Goal: Transaction & Acquisition: Purchase product/service

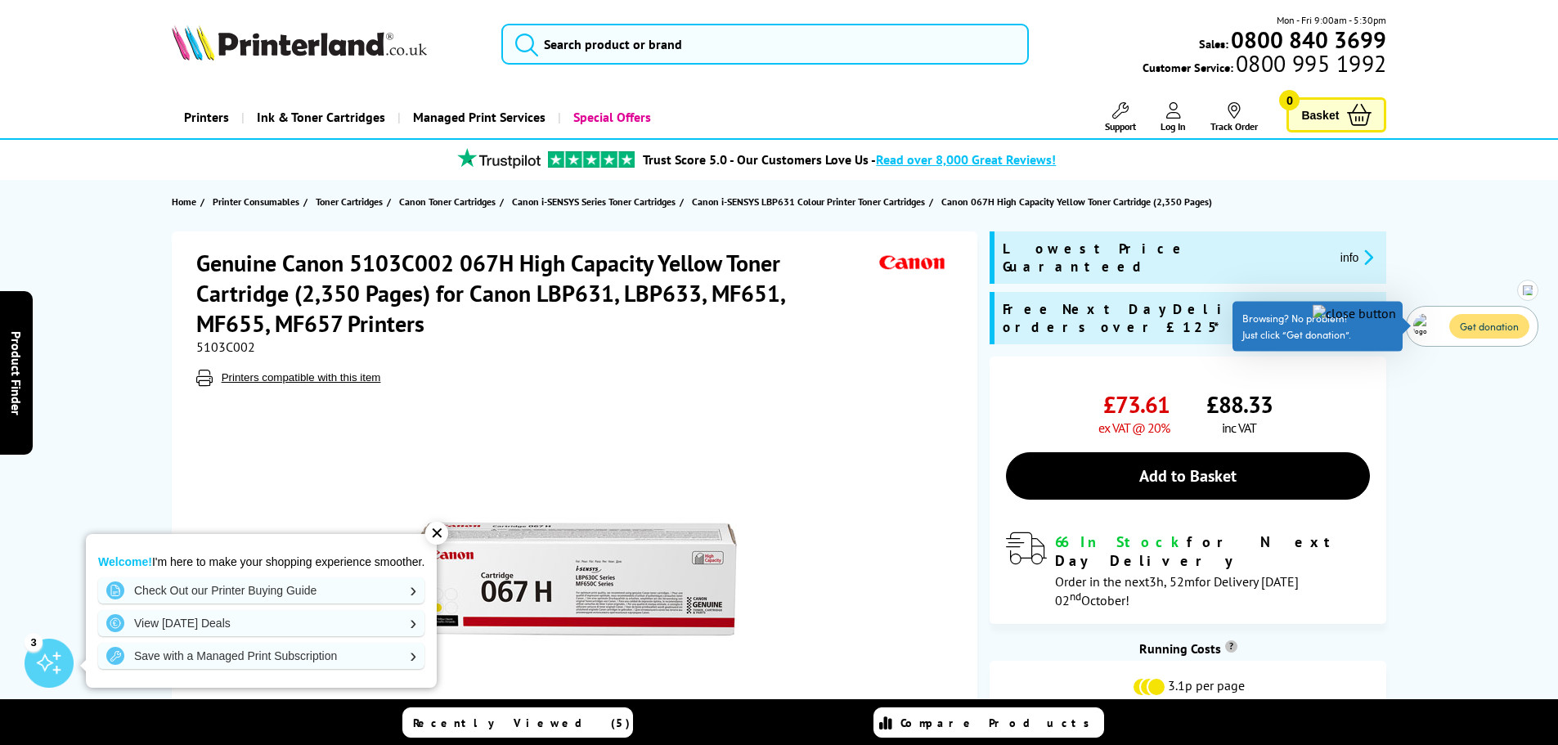
click at [1485, 325] on button "Get donation" at bounding box center [1489, 326] width 80 height 25
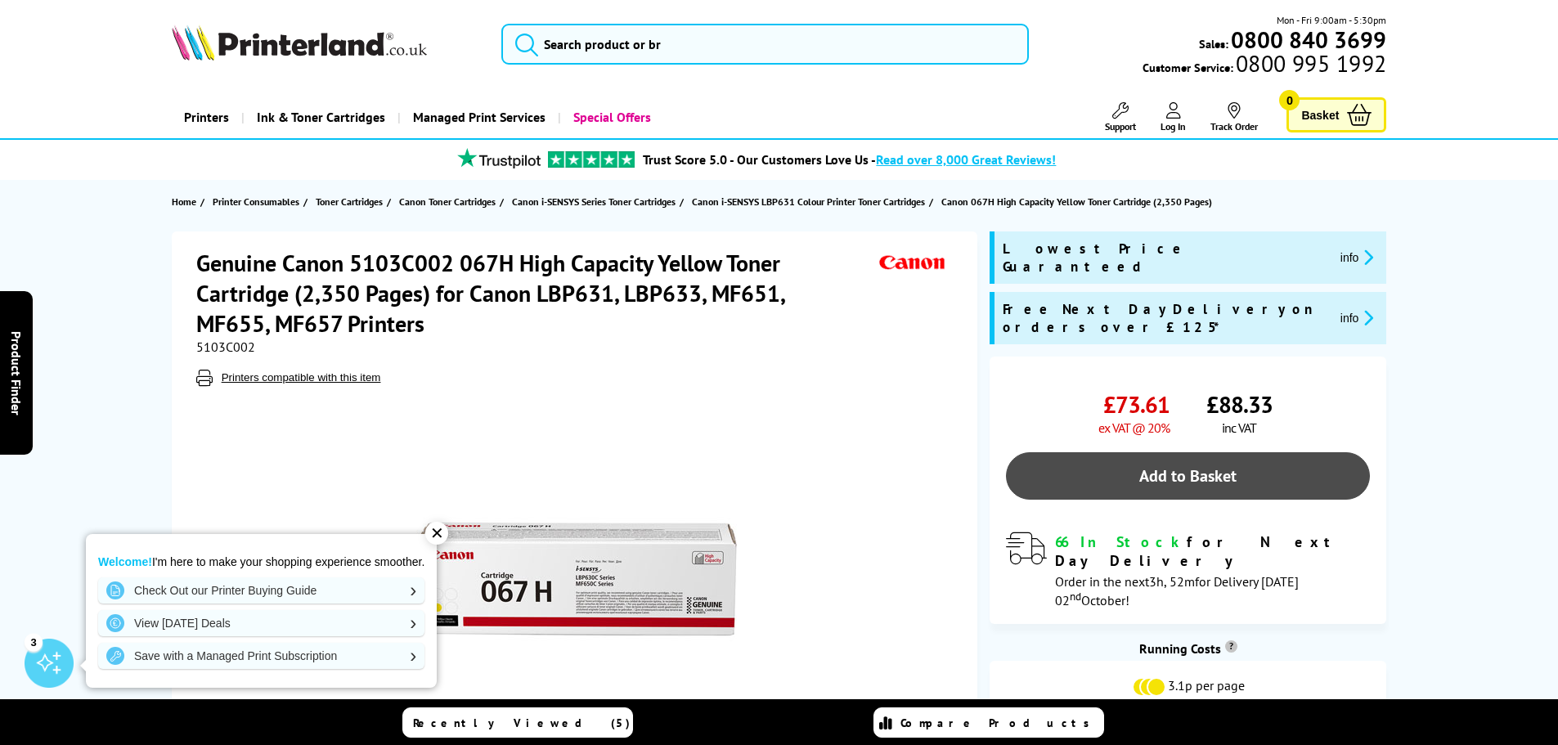
click at [1200, 452] on link "Add to Basket" at bounding box center [1188, 475] width 364 height 47
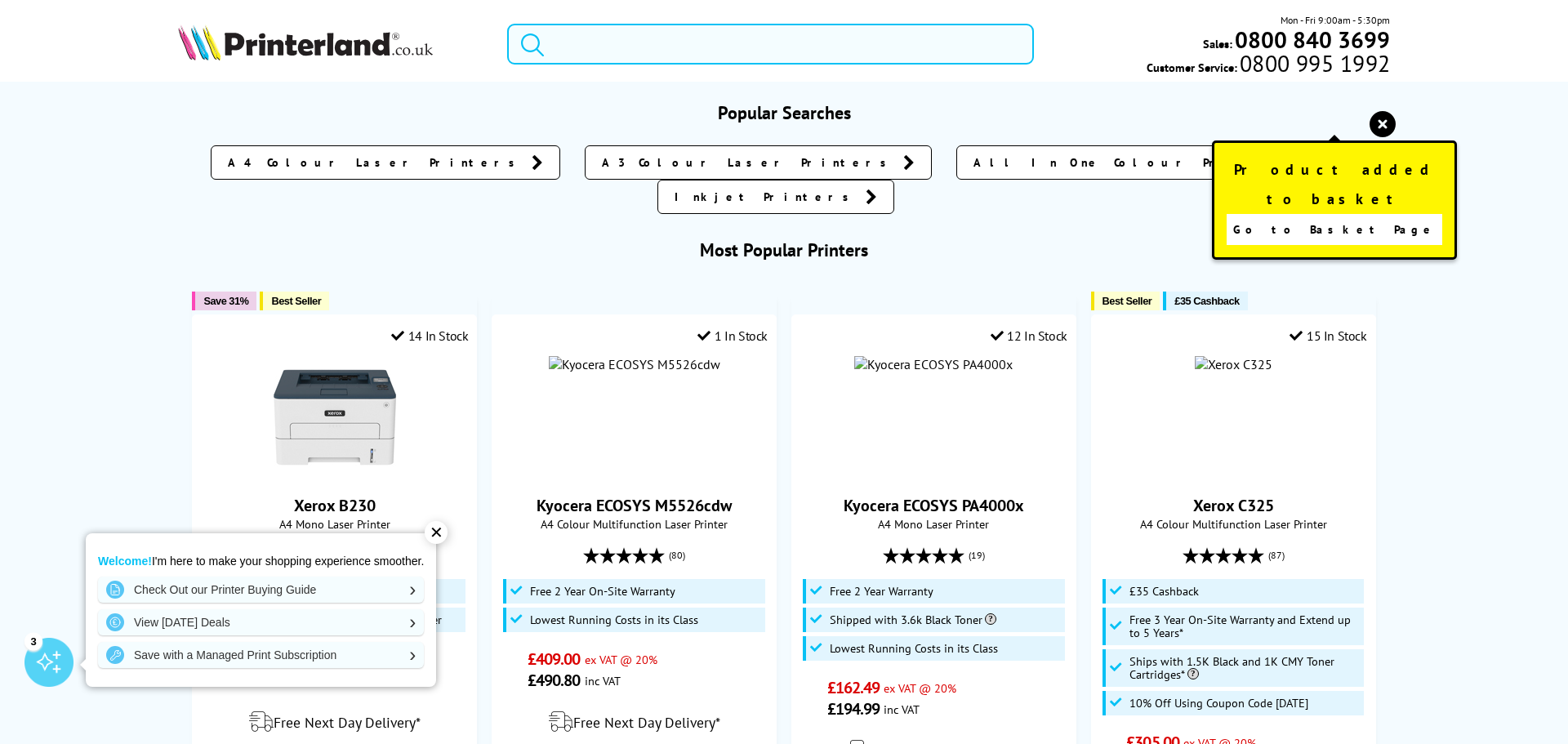
click at [692, 38] on input "search" at bounding box center [770, 44] width 526 height 41
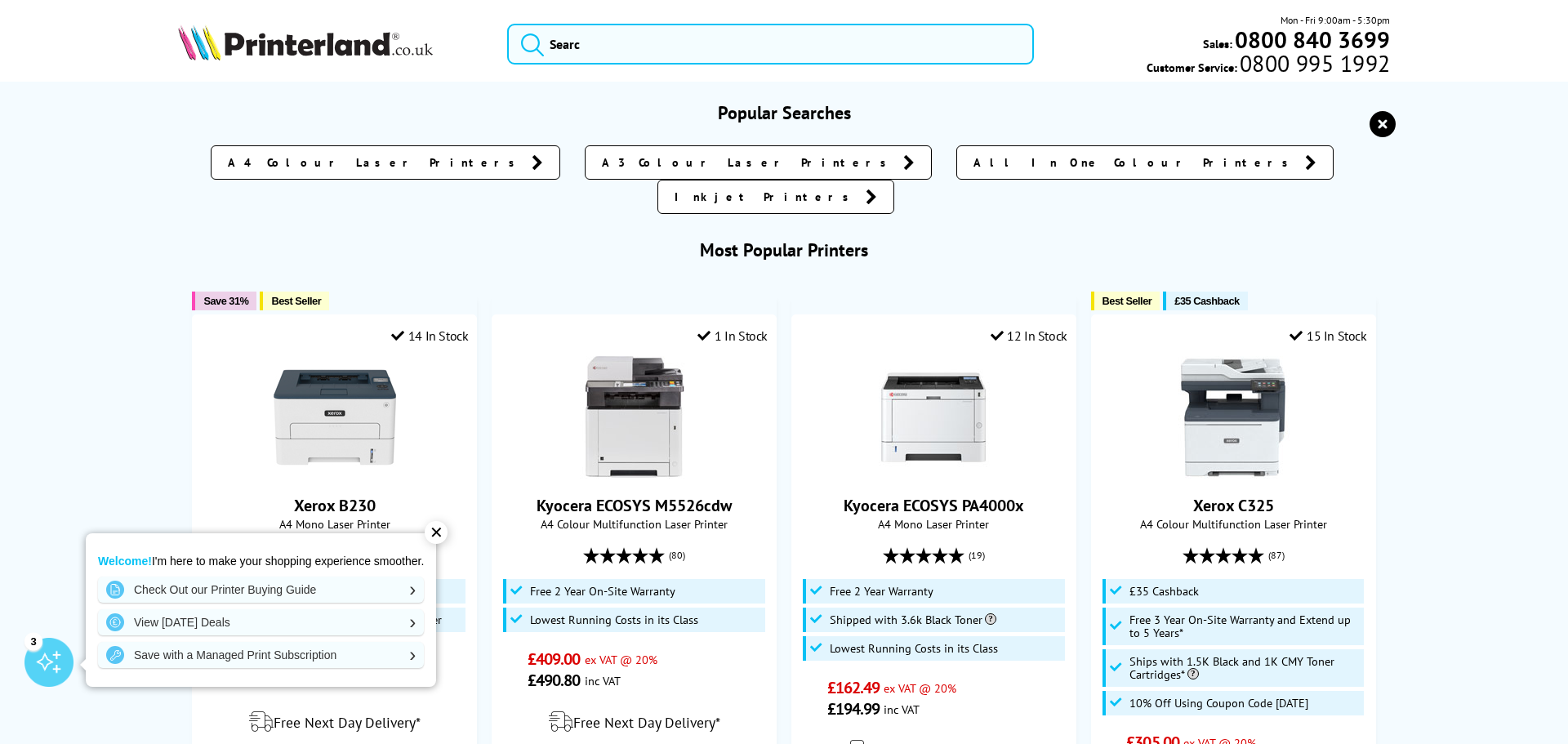
click at [338, 43] on img at bounding box center [305, 43] width 255 height 36
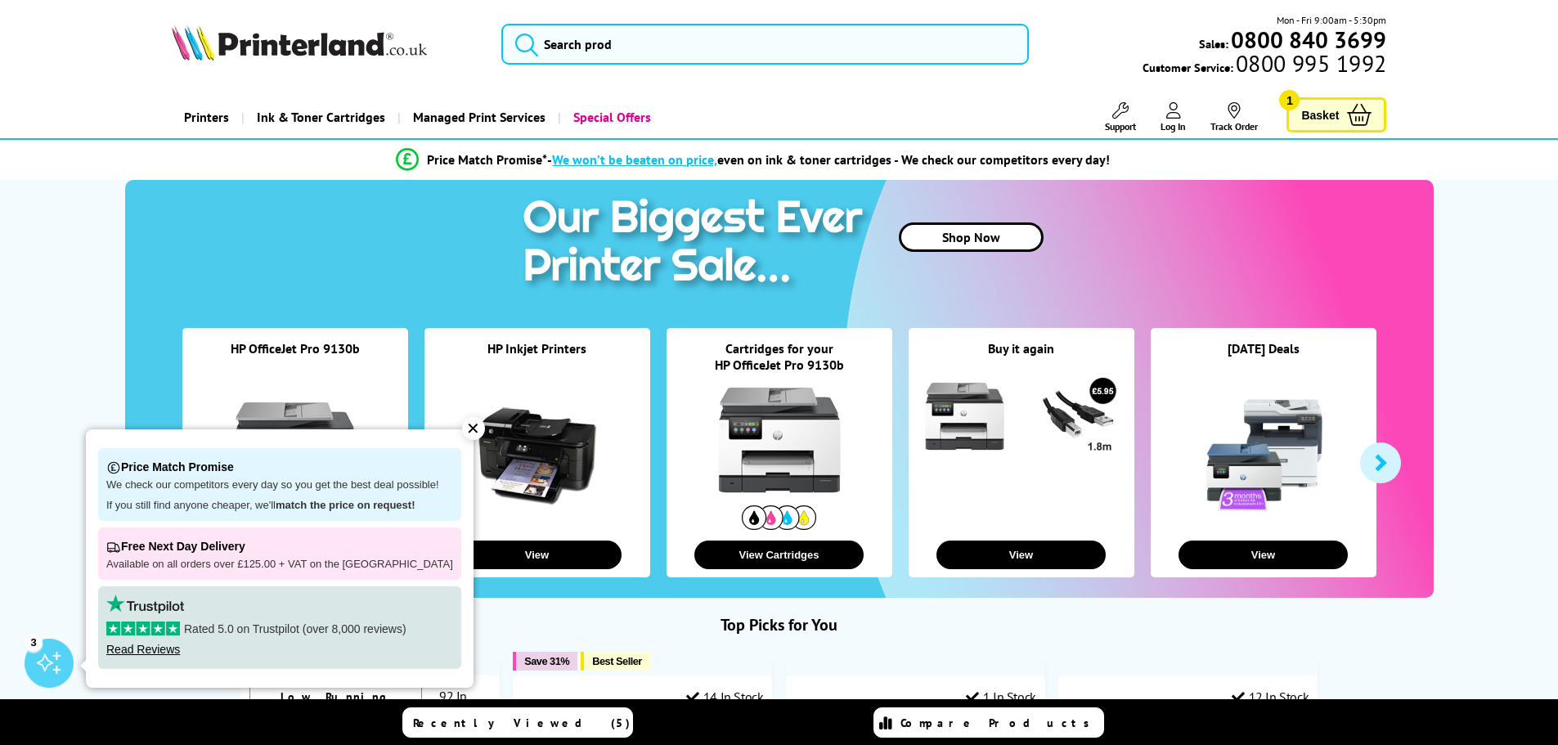
click at [1173, 114] on icon at bounding box center [1173, 110] width 15 height 16
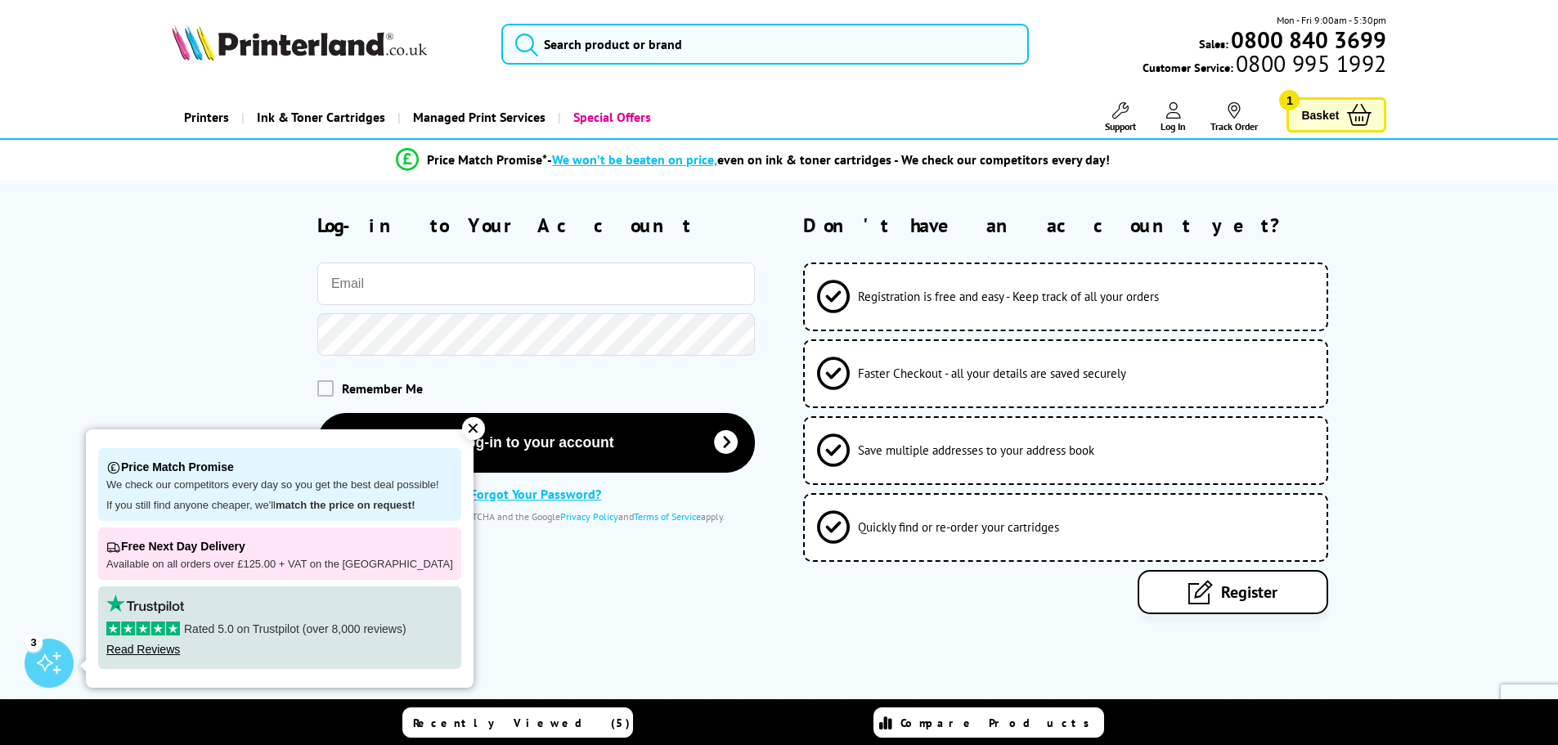
type input "ewalsh@stjo.brent.sch.uk"
click at [765, 656] on div "Please correct the following errors with your submission: Log-in to Your Accoun…" at bounding box center [779, 438] width 1558 height 516
click at [330, 389] on span at bounding box center [325, 387] width 16 height 16
click at [321, 382] on input "checkbox" at bounding box center [321, 382] width 0 height 0
click at [462, 428] on div "✕" at bounding box center [473, 428] width 23 height 23
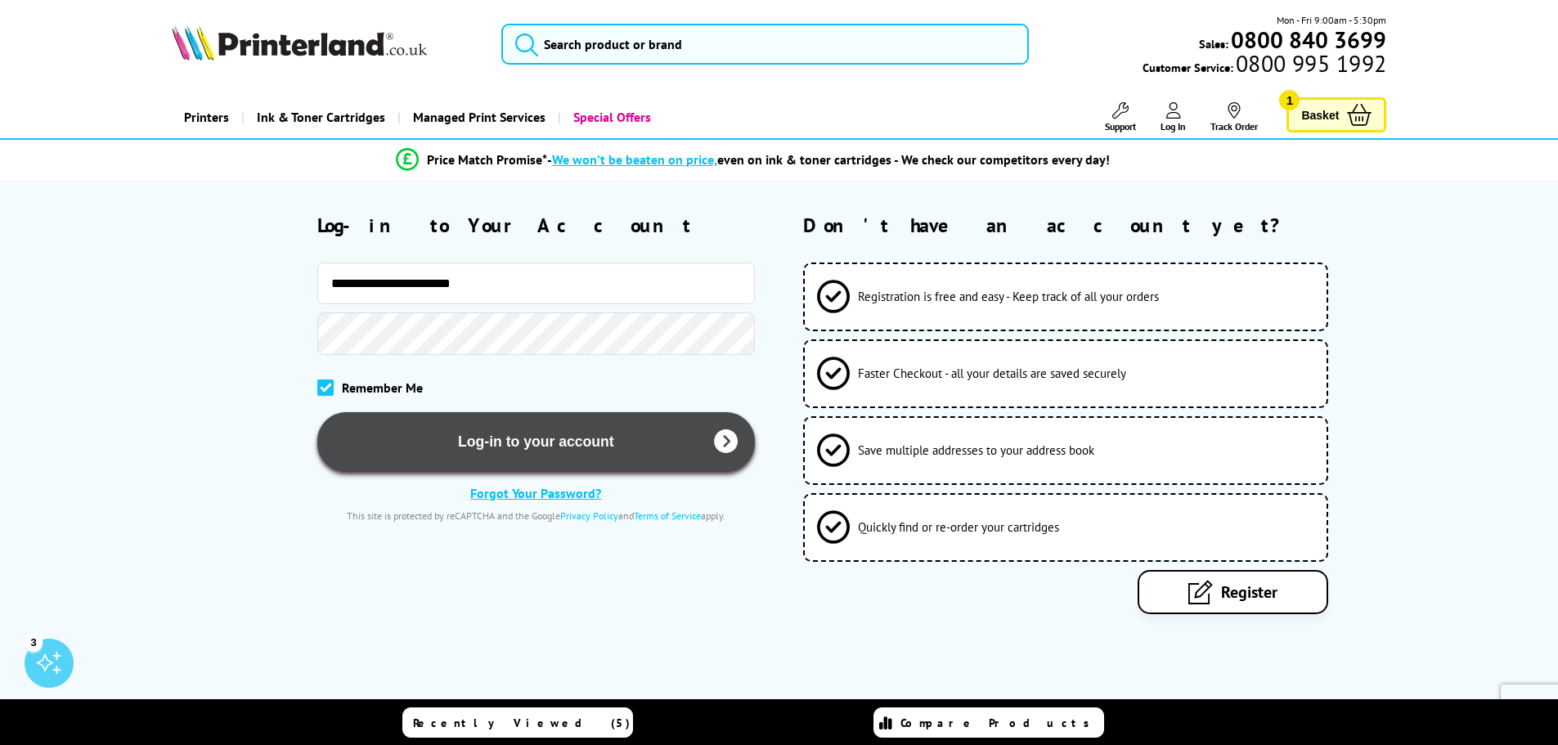
click at [503, 451] on button "Log-in to your account" at bounding box center [535, 442] width 437 height 60
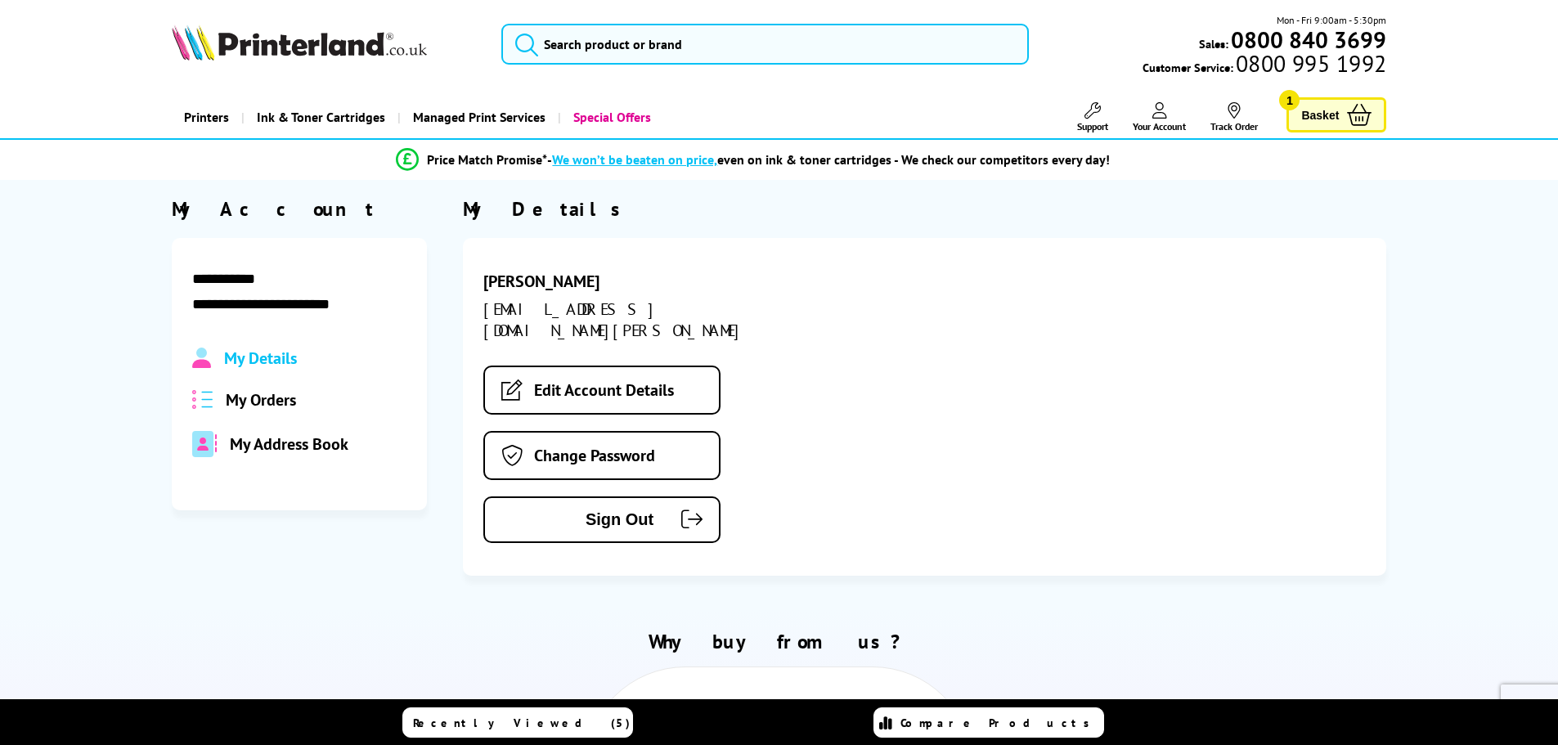
click at [286, 399] on span "My Orders" at bounding box center [261, 399] width 70 height 21
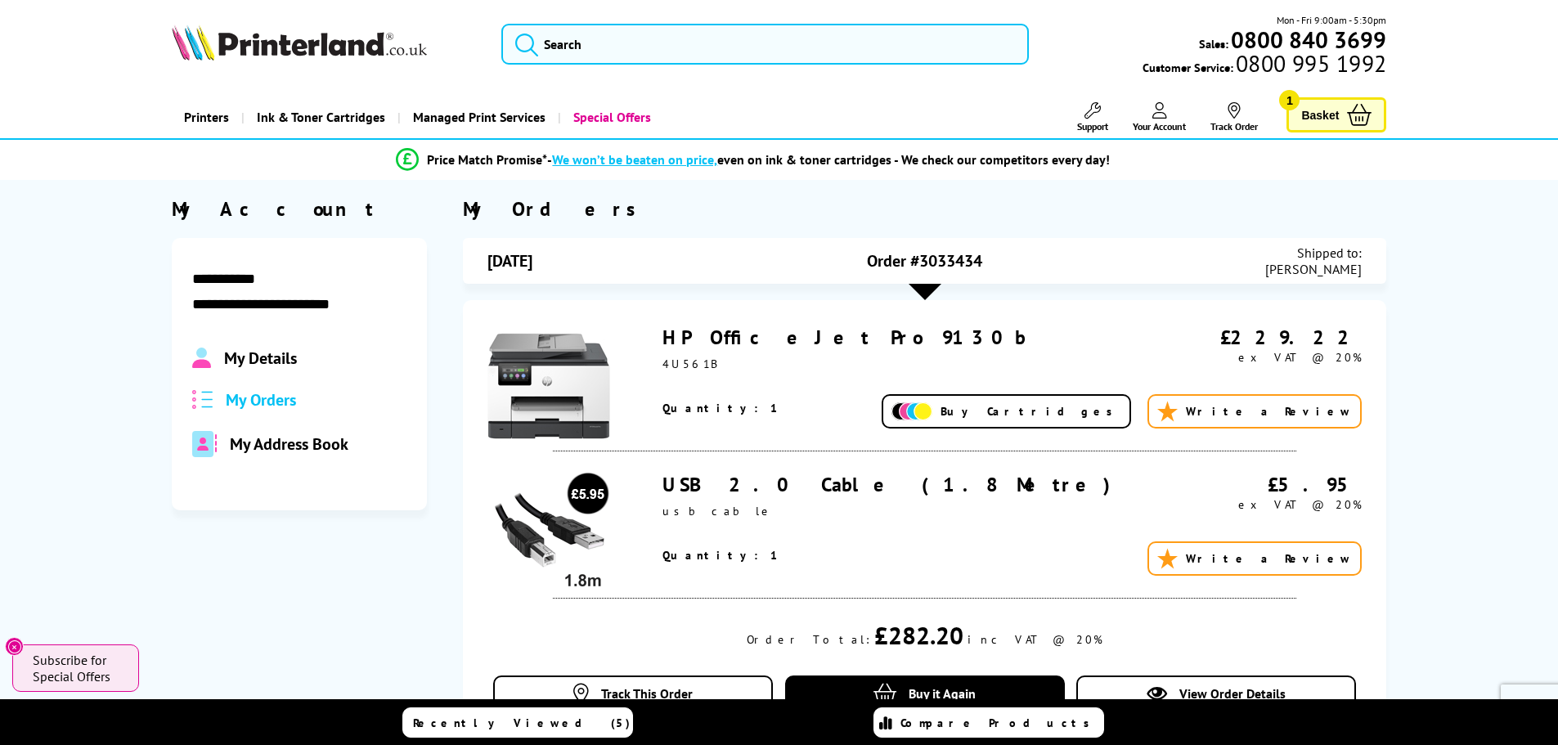
click at [783, 334] on link "HP OfficeJet Pro 9130b" at bounding box center [843, 337] width 363 height 25
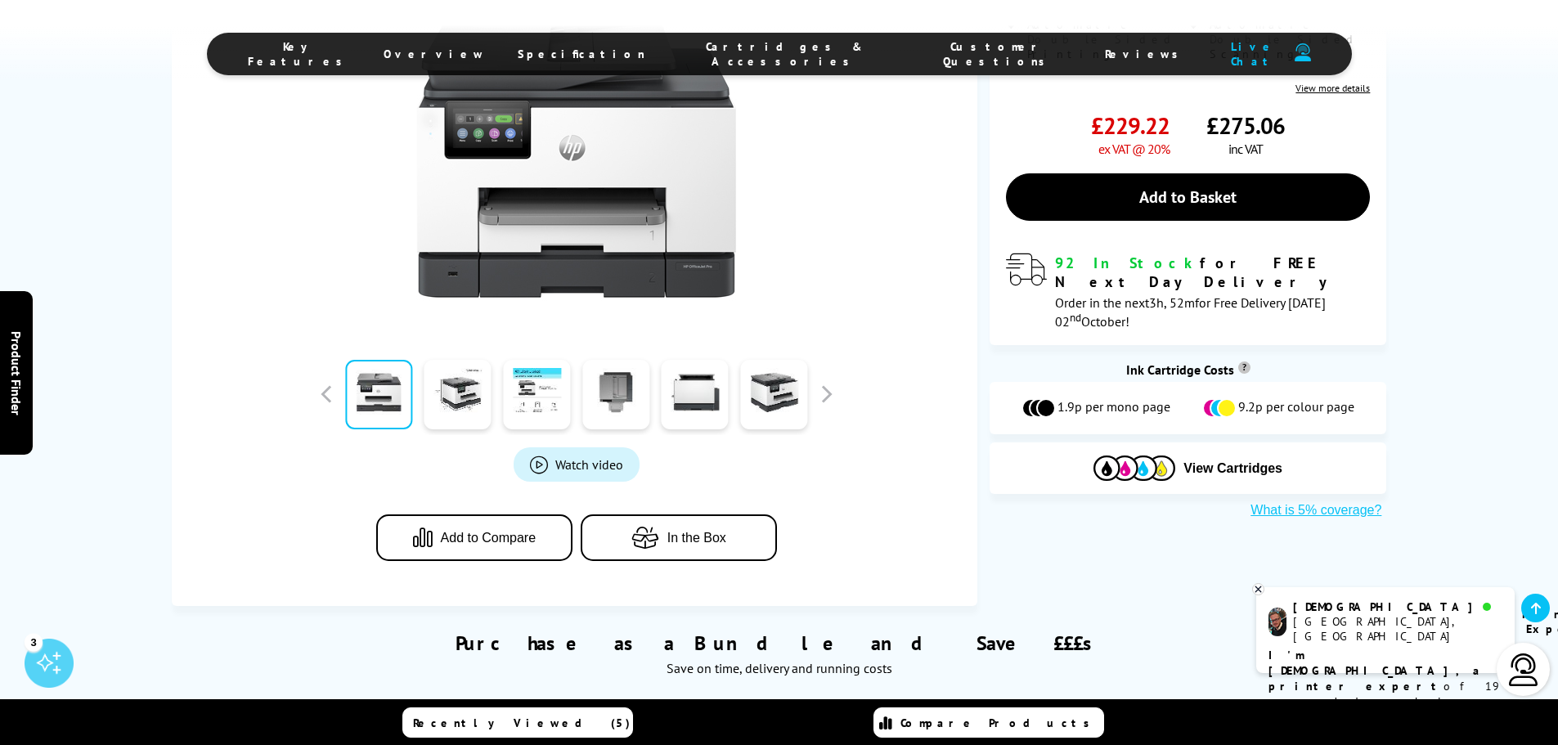
scroll to position [382, 0]
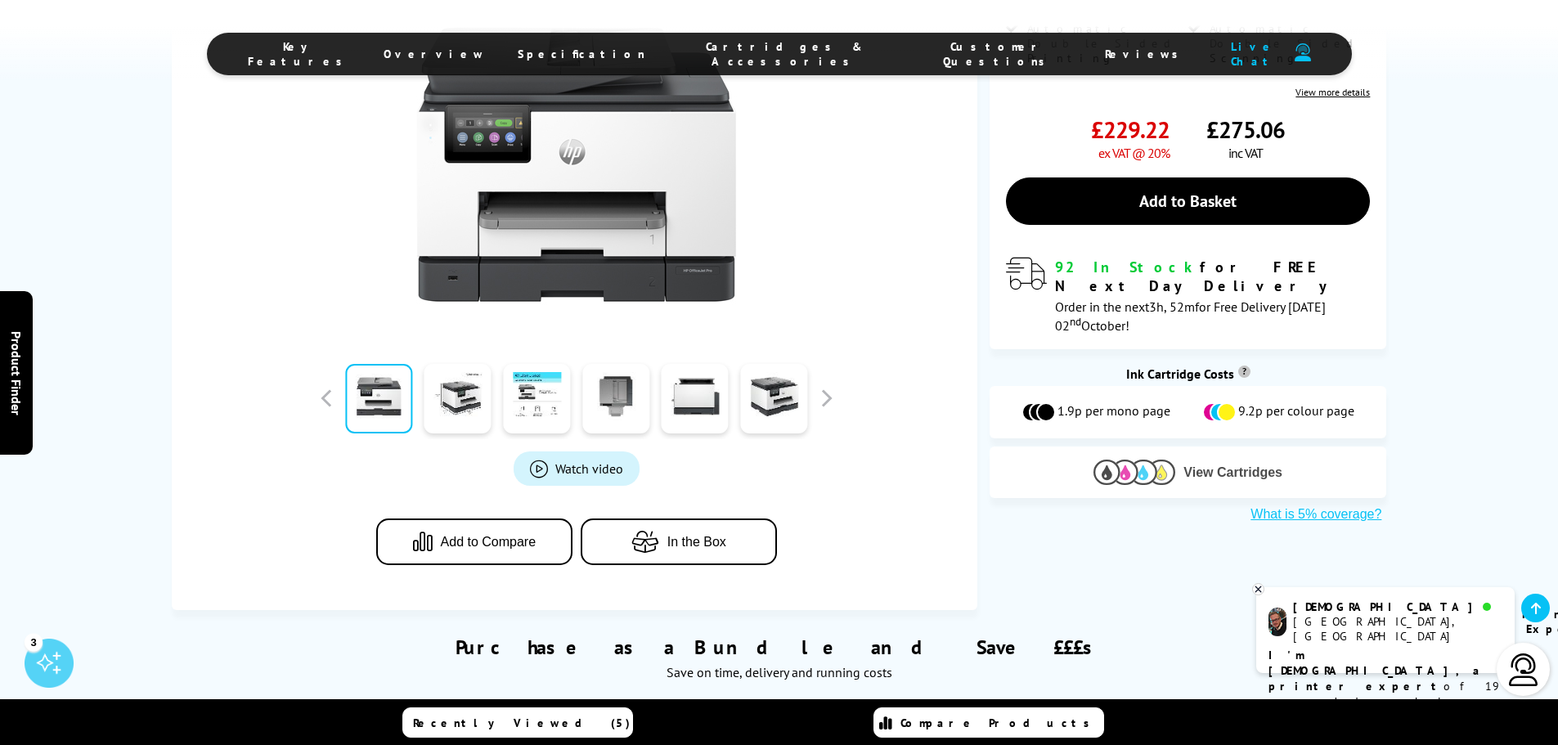
click at [1208, 465] on span "View Cartridges" at bounding box center [1232, 472] width 99 height 15
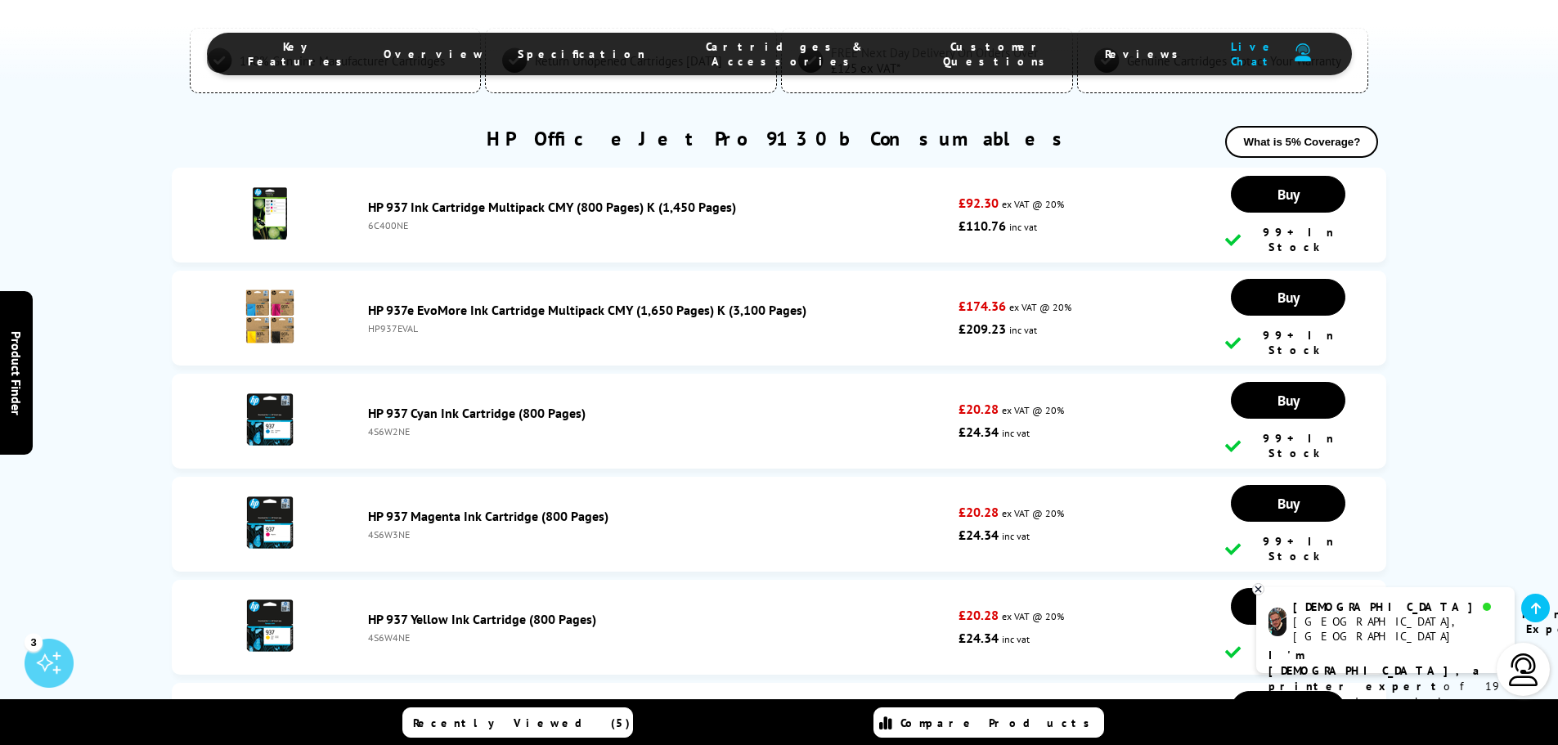
scroll to position [3965, 0]
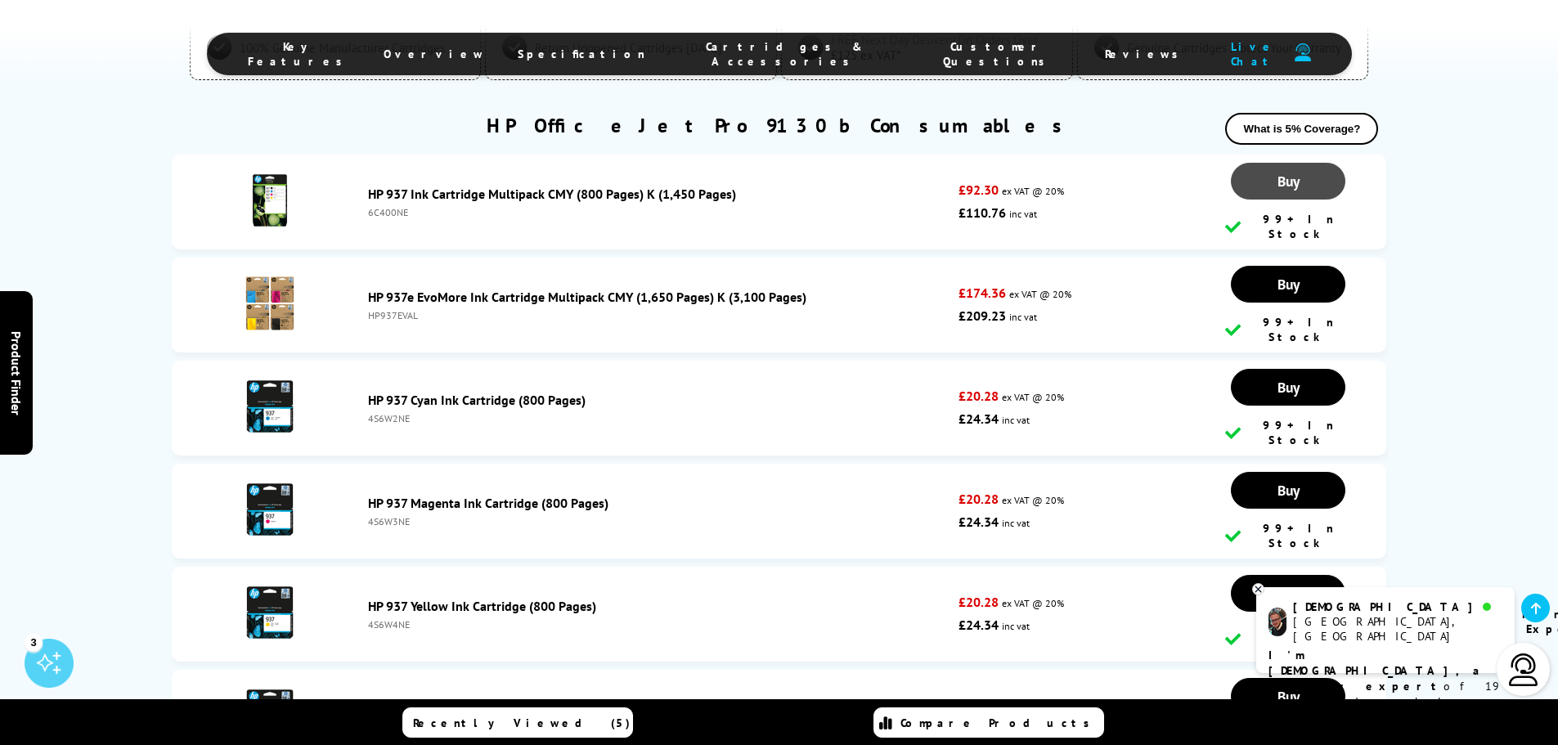
click at [1330, 188] on link "Buy" at bounding box center [1288, 181] width 114 height 37
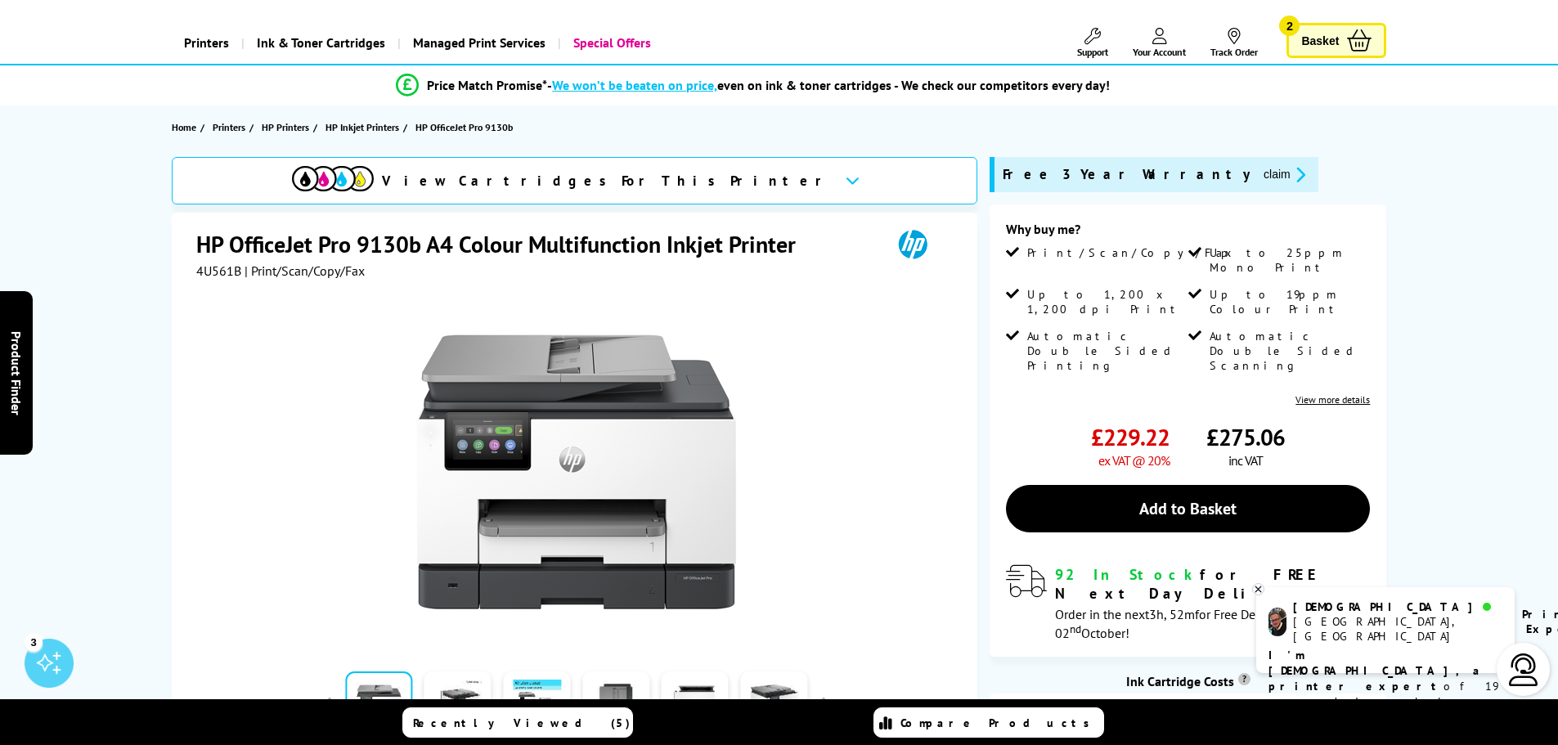
scroll to position [0, 0]
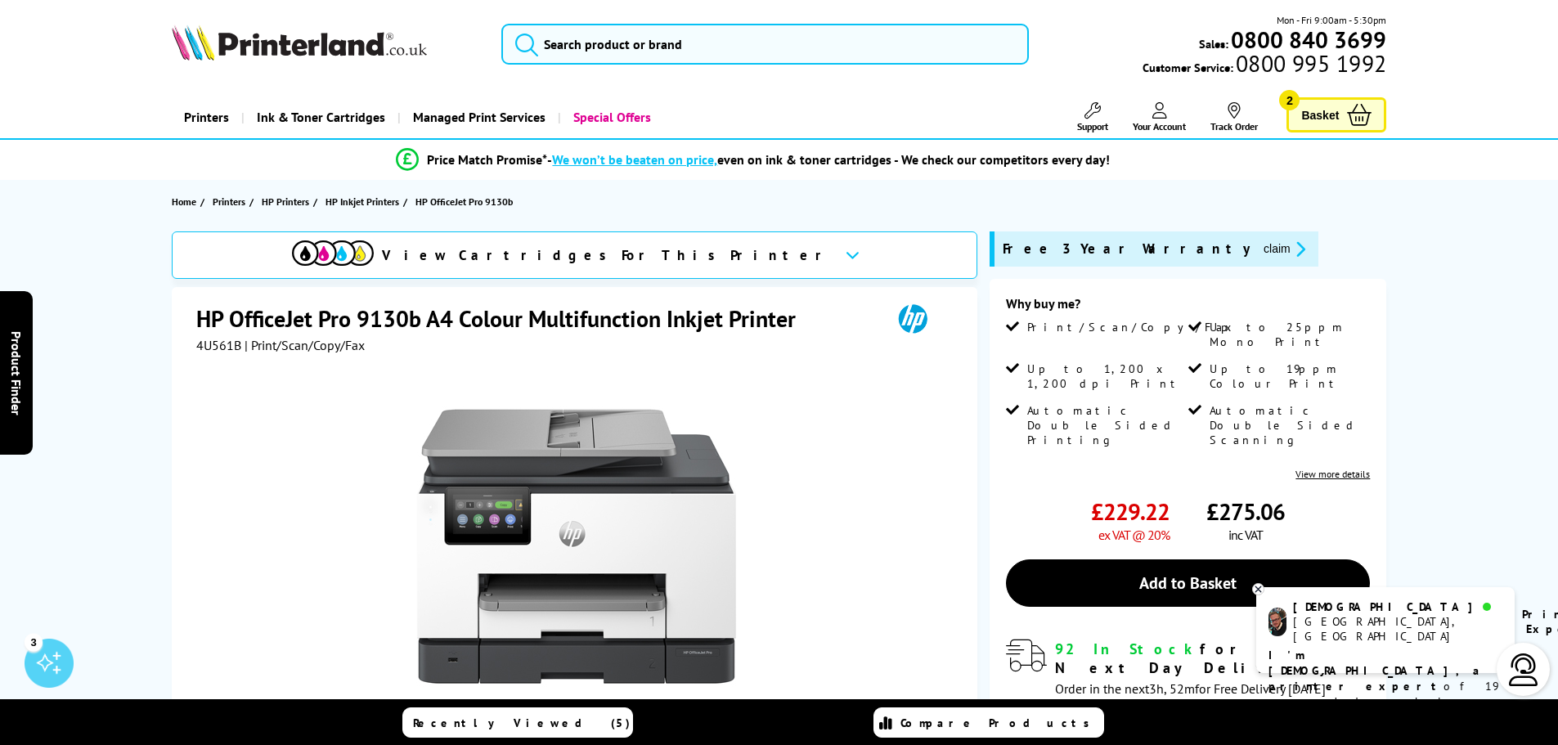
click at [1307, 118] on span "Basket" at bounding box center [1320, 115] width 38 height 22
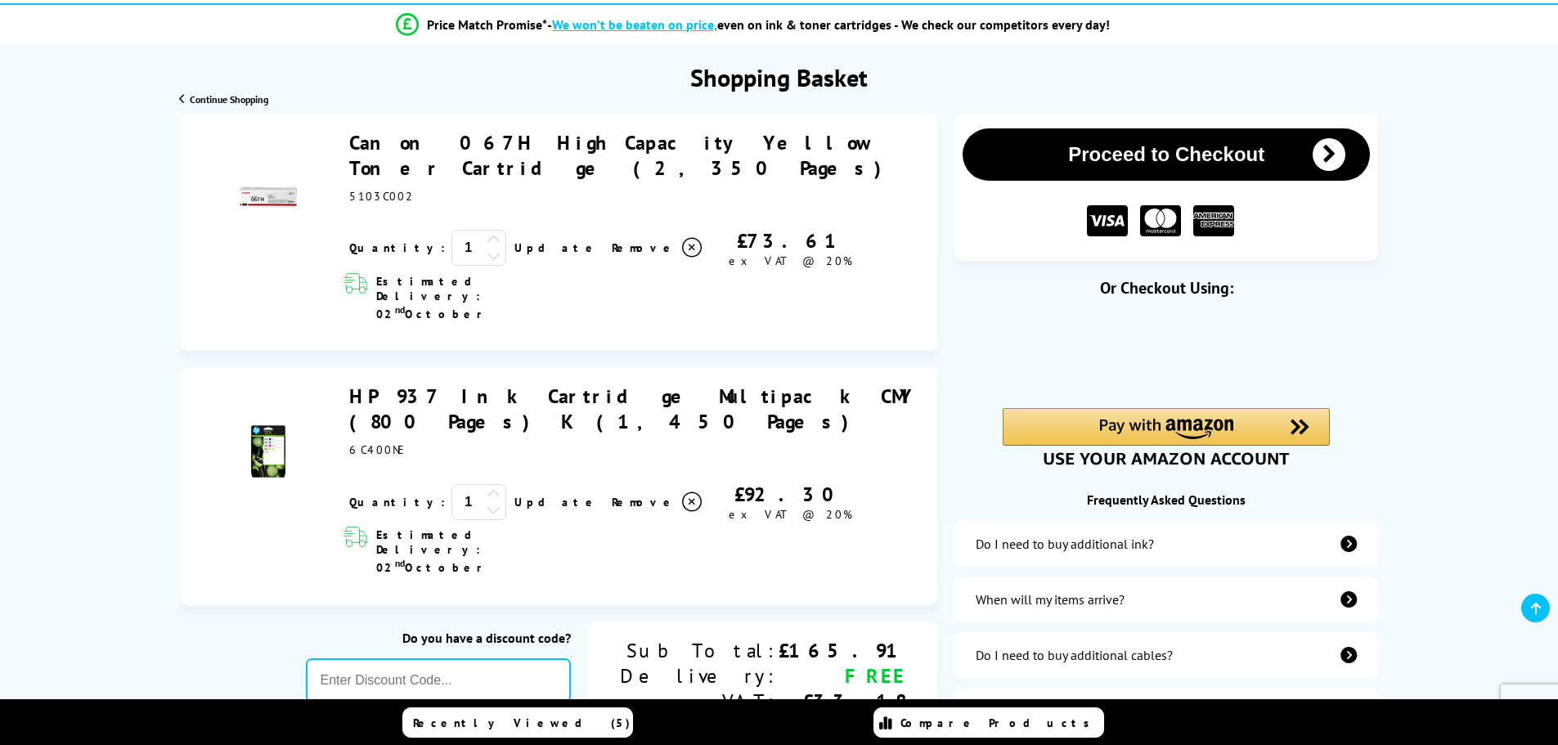
scroll to position [137, 0]
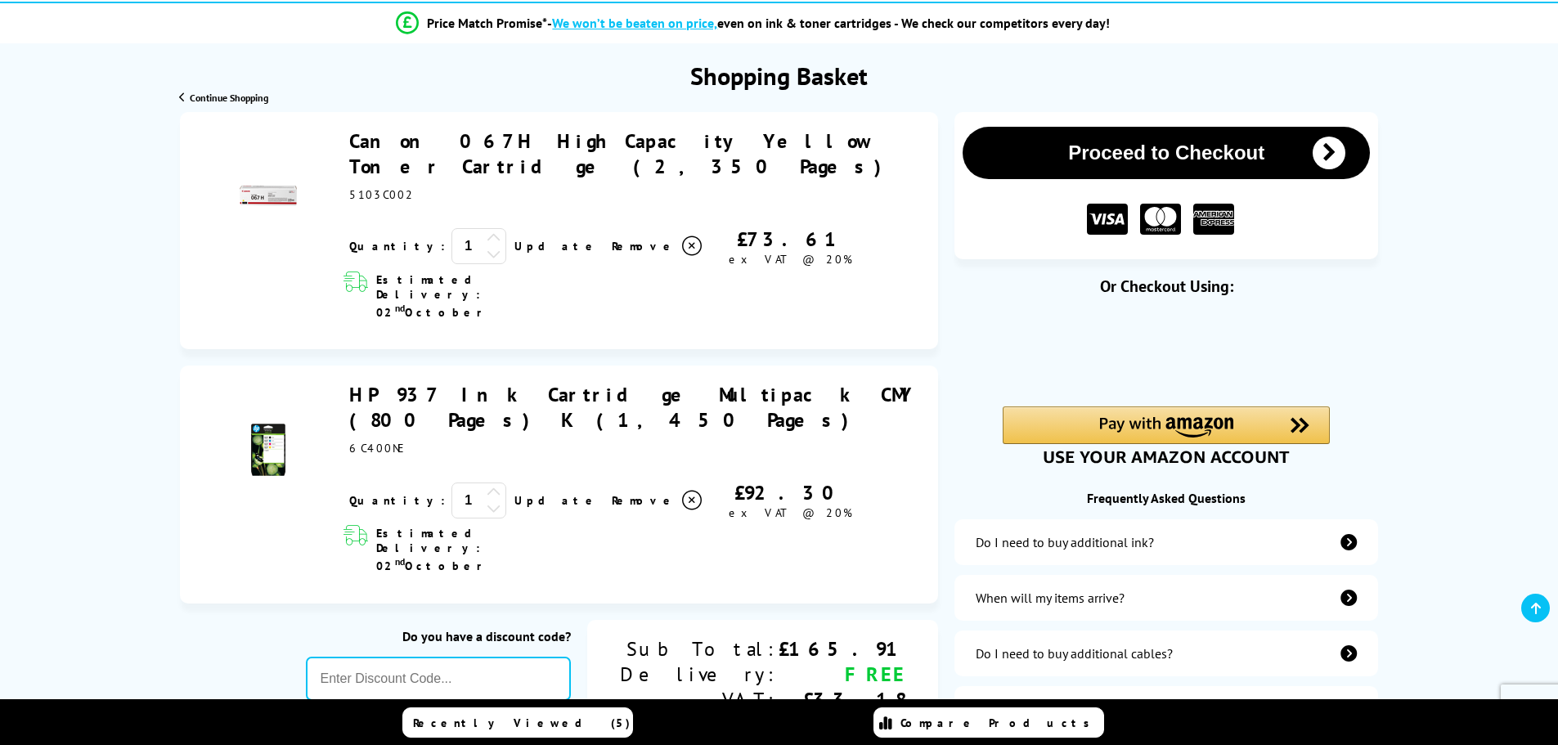
click at [682, 491] on icon at bounding box center [692, 501] width 20 height 20
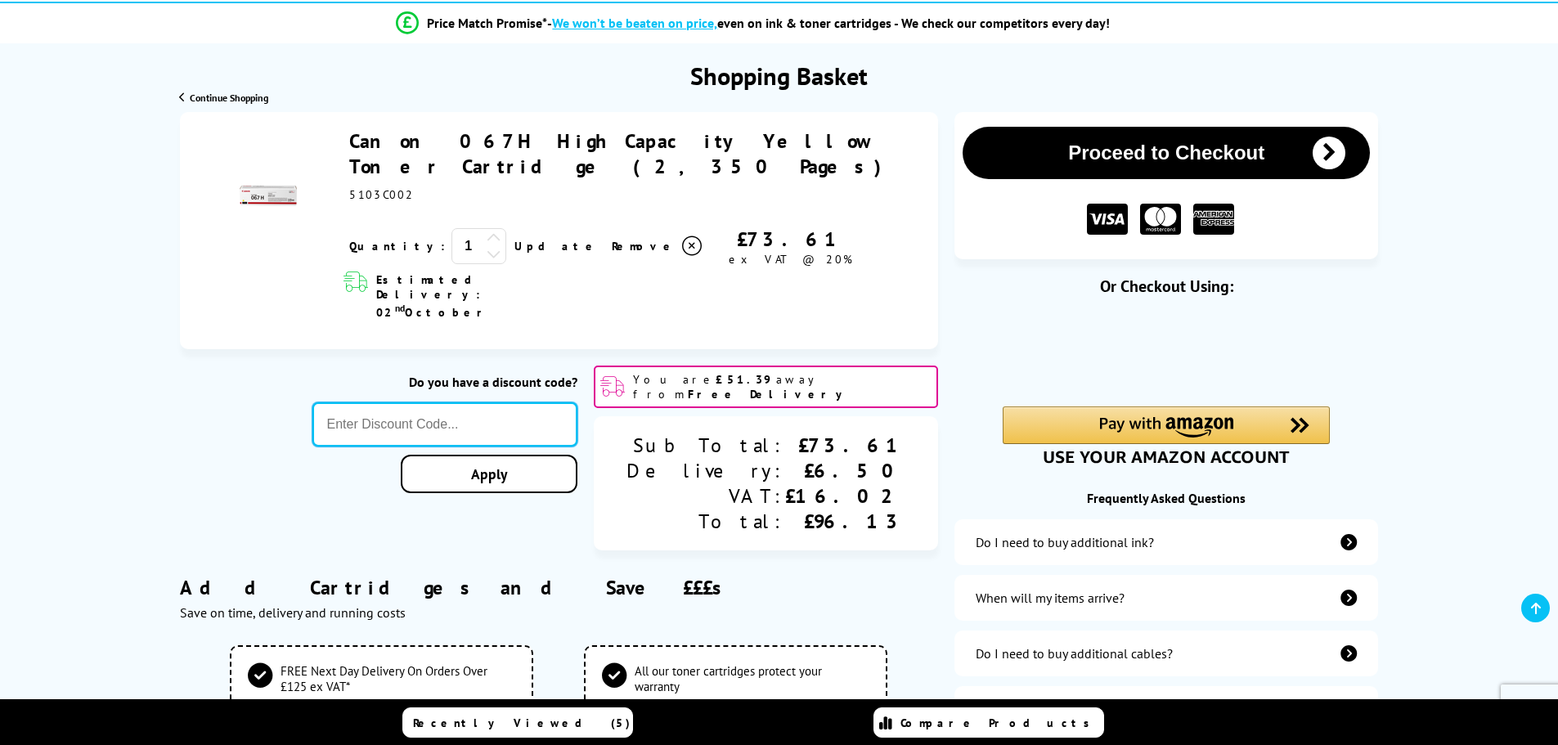
click at [442, 402] on input "text" at bounding box center [445, 424] width 266 height 44
type input "LOYALTY2025"
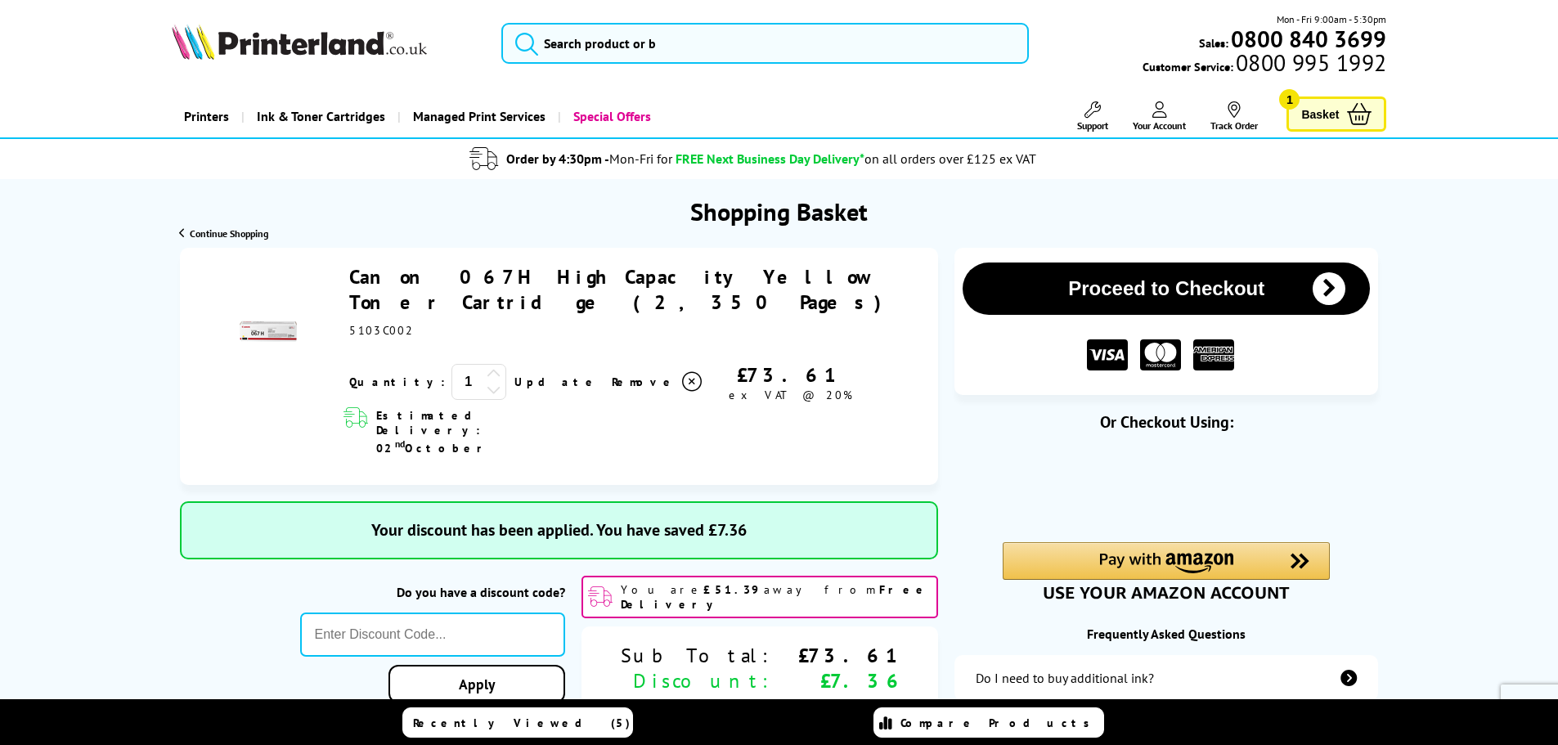
scroll to position [0, 0]
click at [1136, 295] on button "Proceed to Checkout" at bounding box center [1165, 289] width 407 height 52
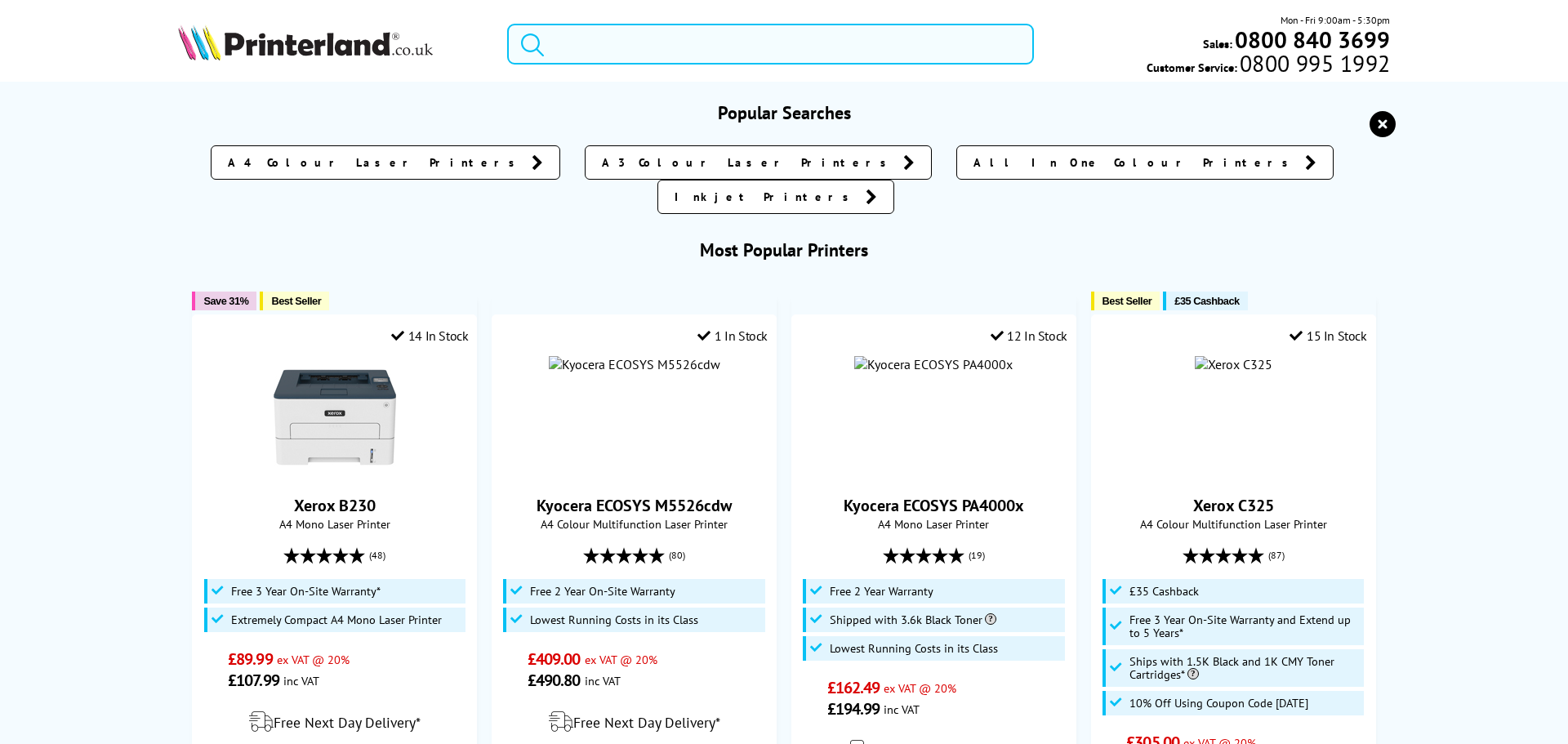
click at [642, 42] on input "search" at bounding box center [770, 44] width 526 height 41
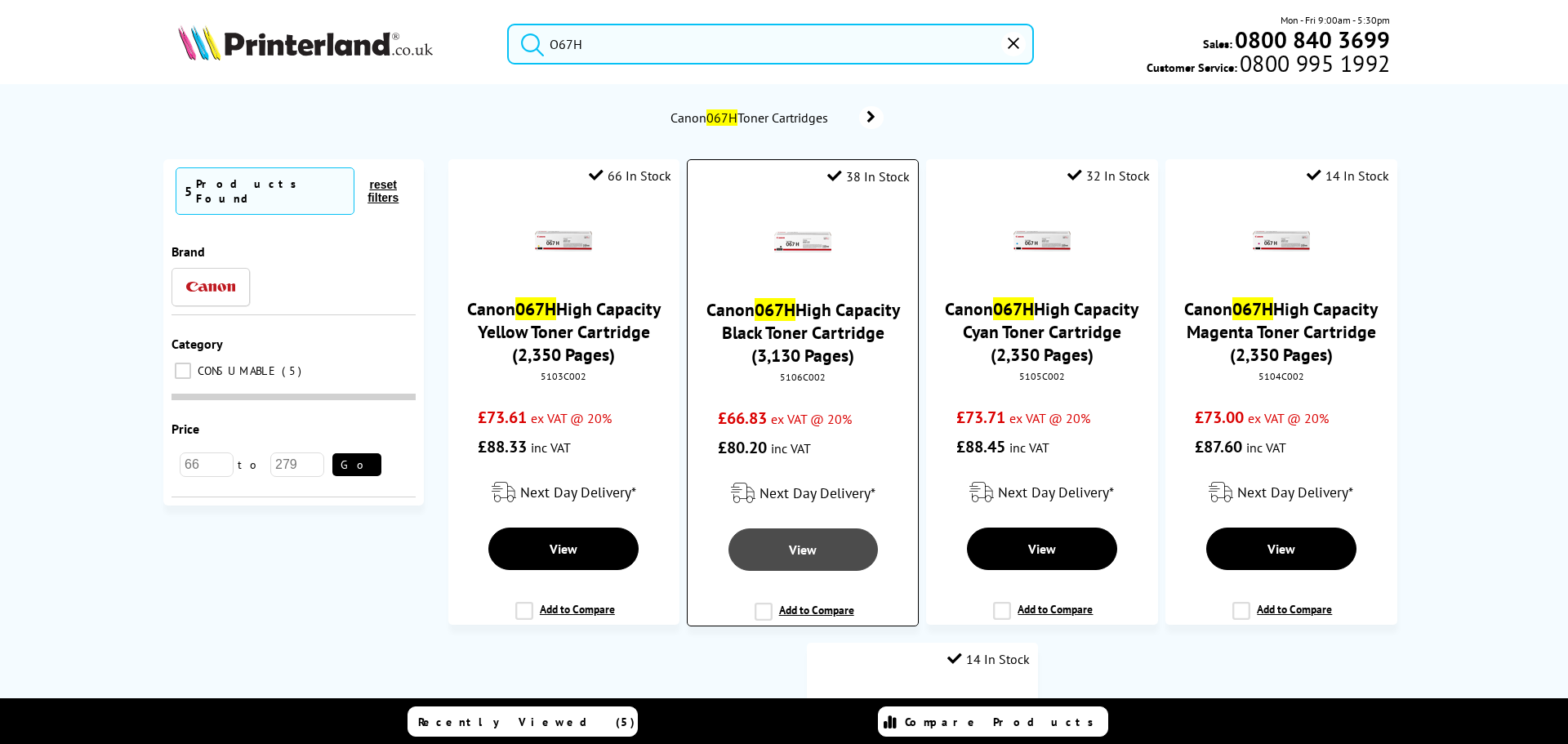
type input "O67H"
click at [835, 548] on link "View" at bounding box center [803, 549] width 150 height 43
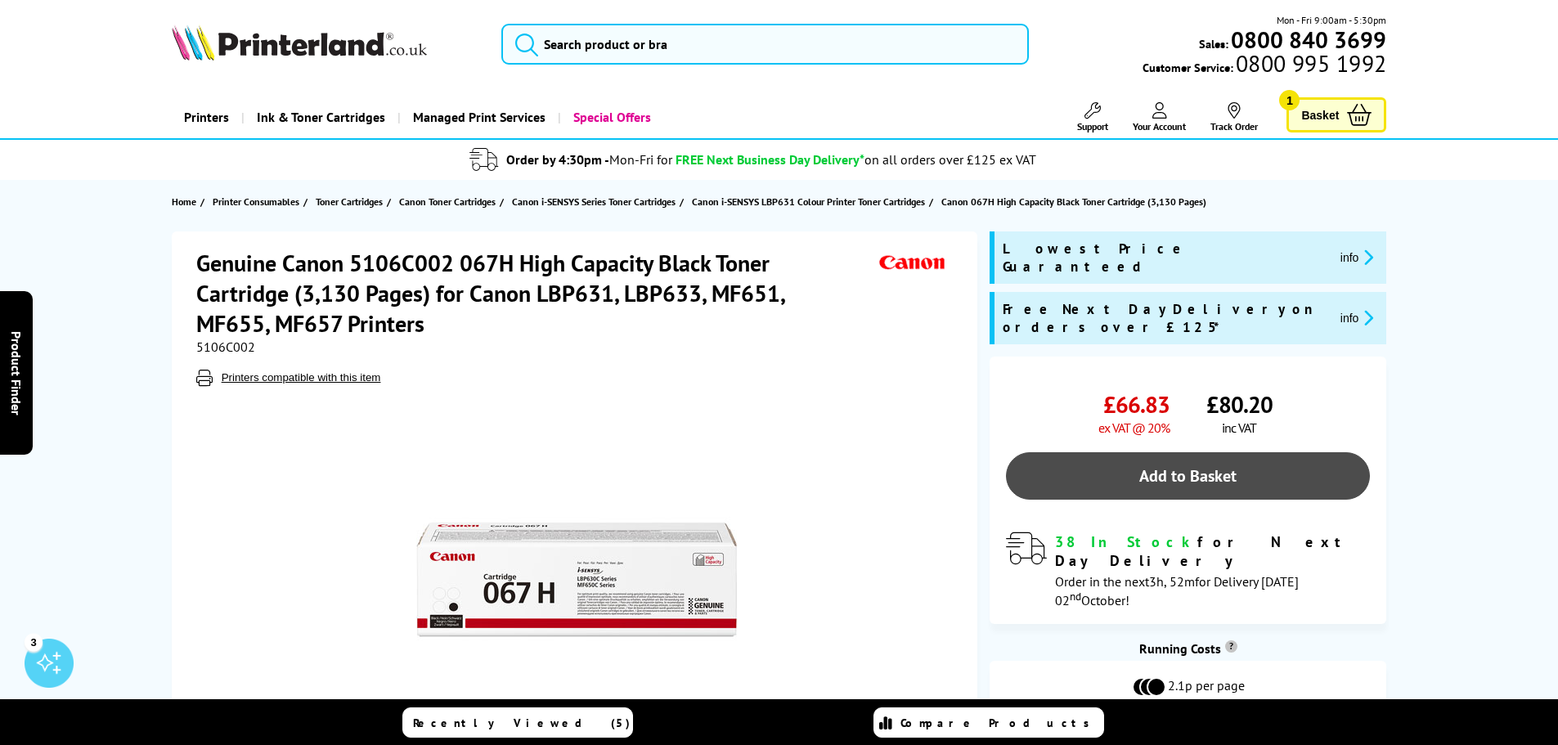
click at [1157, 452] on link "Add to Basket" at bounding box center [1188, 475] width 364 height 47
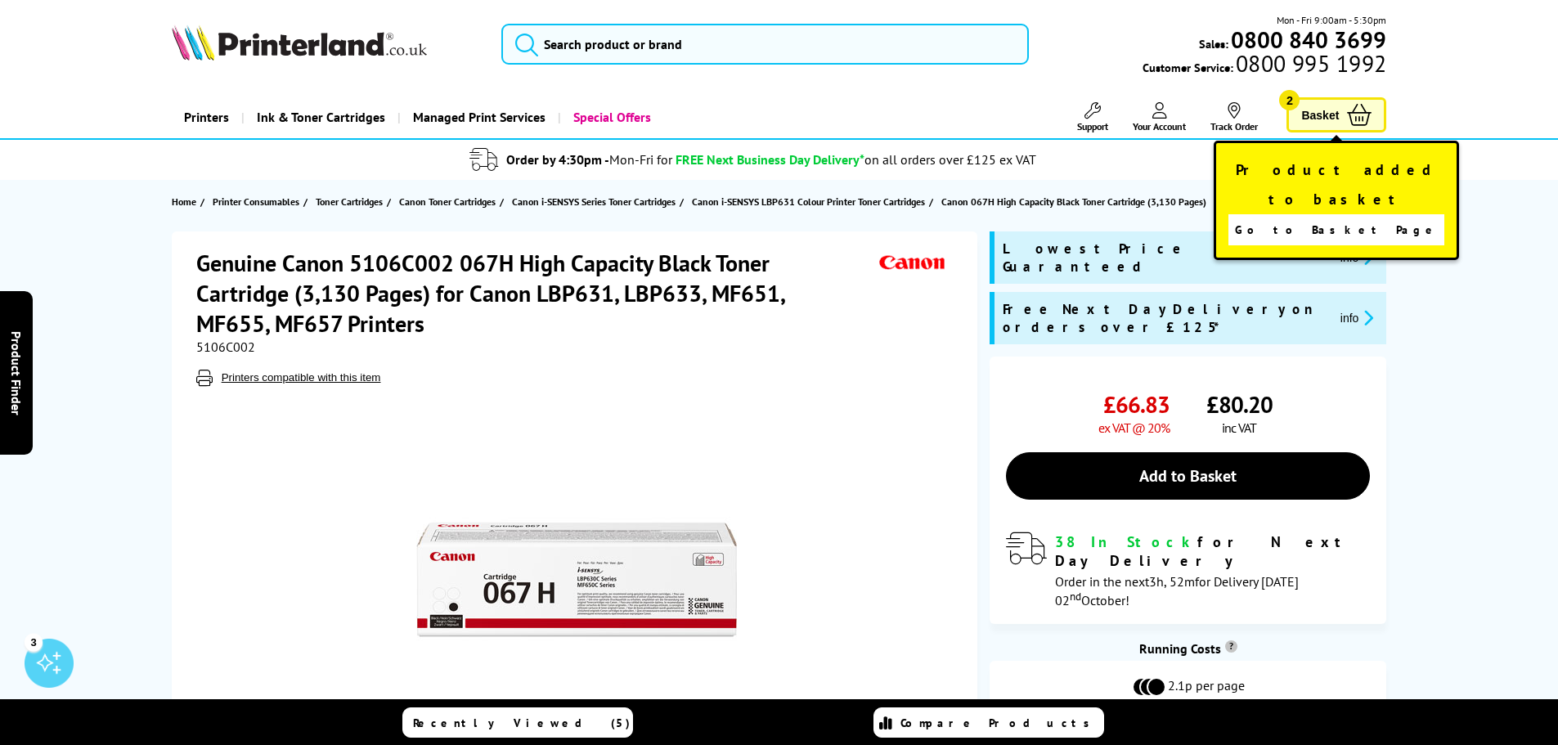
click at [1349, 115] on icon at bounding box center [1359, 115] width 25 height 22
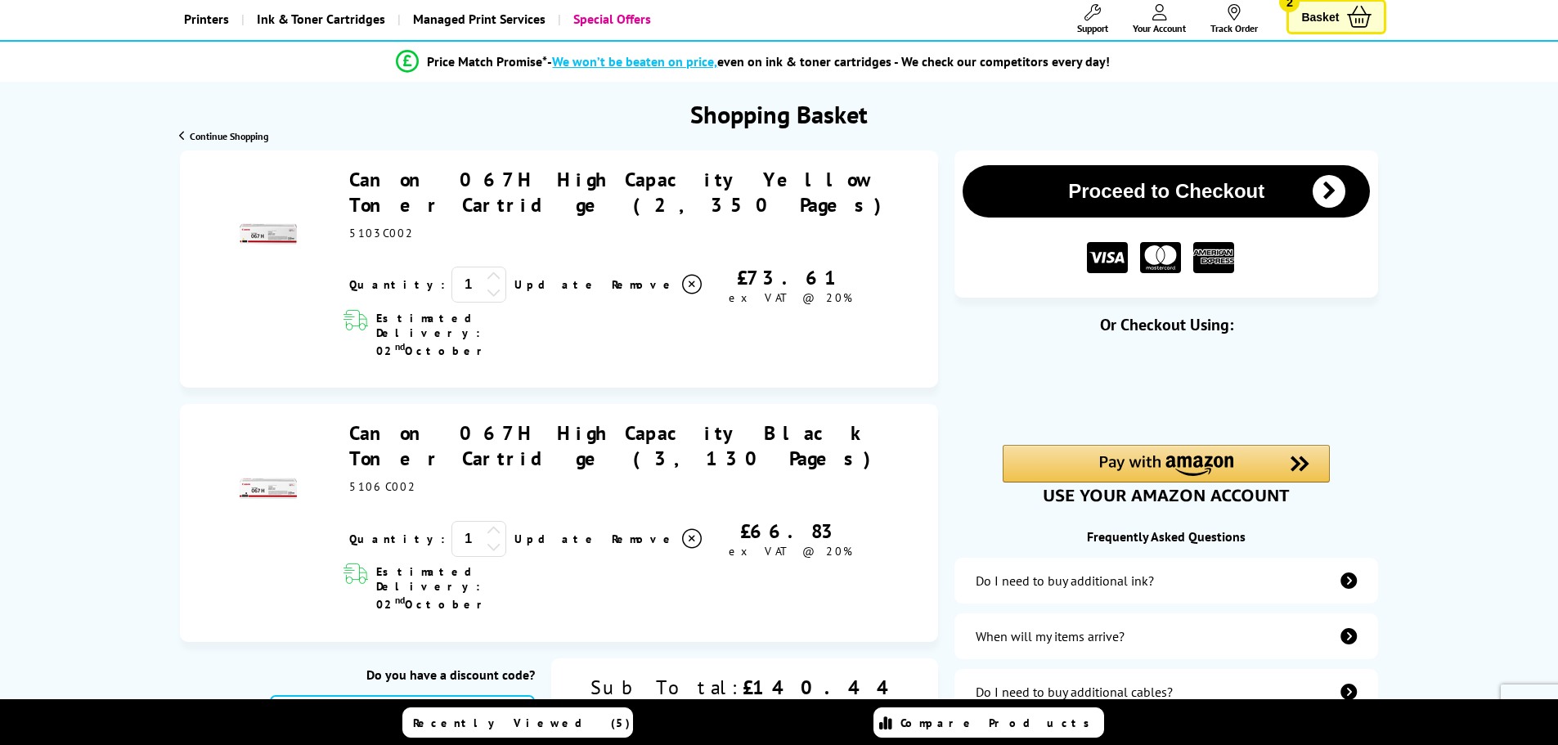
scroll to position [137, 0]
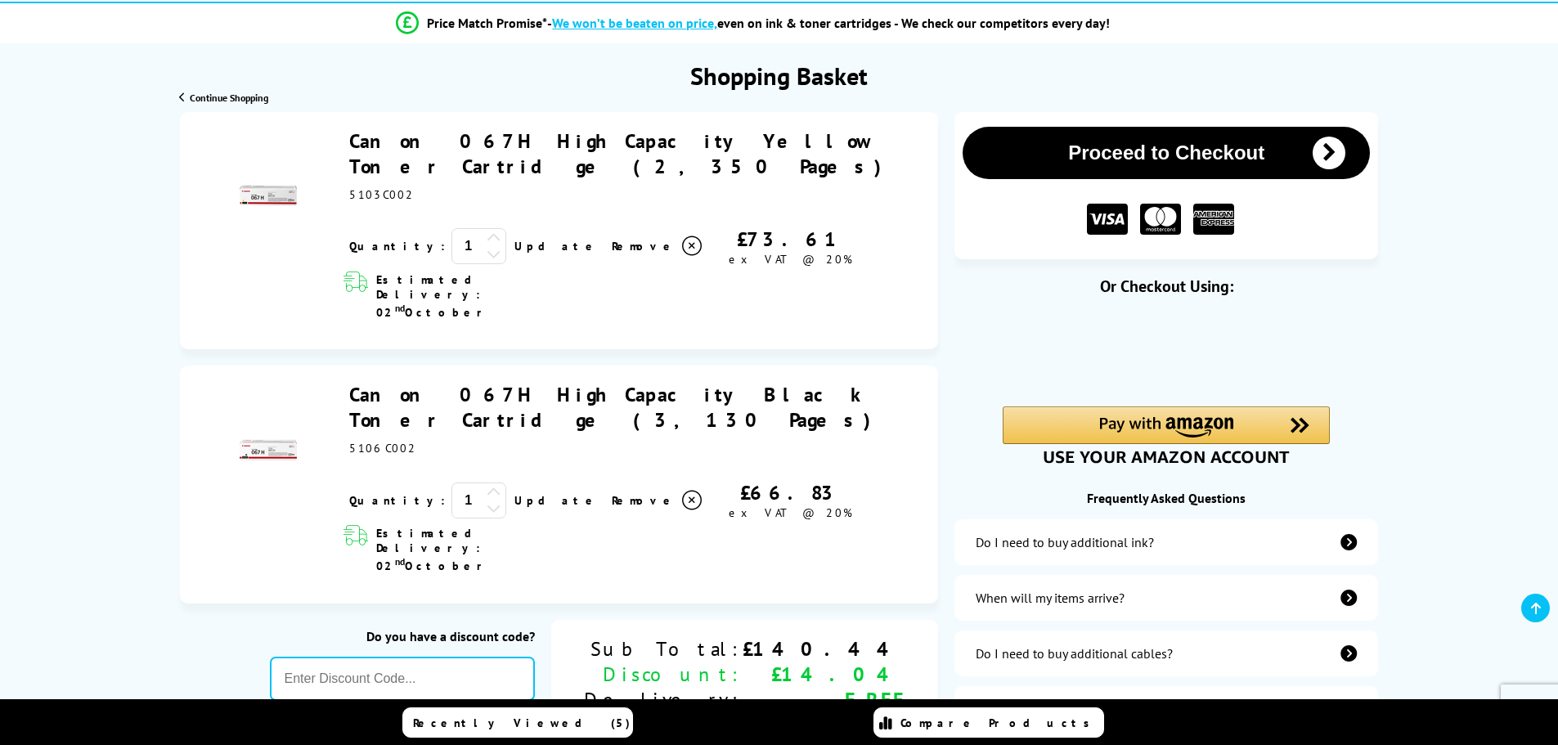
click at [682, 236] on icon at bounding box center [692, 246] width 20 height 20
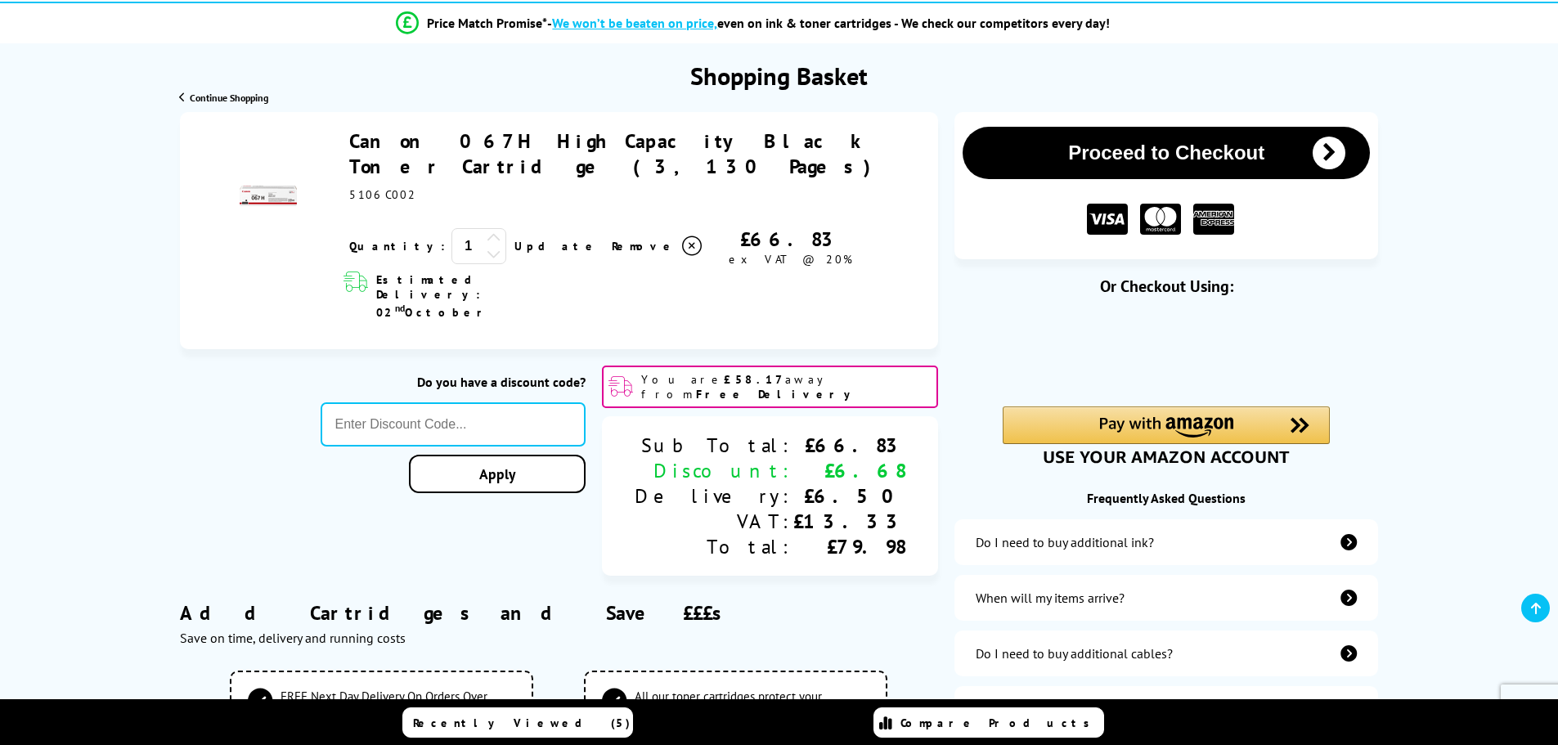
click at [487, 231] on icon at bounding box center [494, 238] width 15 height 15
click at [792, 252] on div "ex VAT @ 20%" at bounding box center [790, 259] width 172 height 15
click at [569, 455] on link "Apply" at bounding box center [497, 474] width 177 height 38
click at [459, 402] on input "text" at bounding box center [454, 424] width 266 height 44
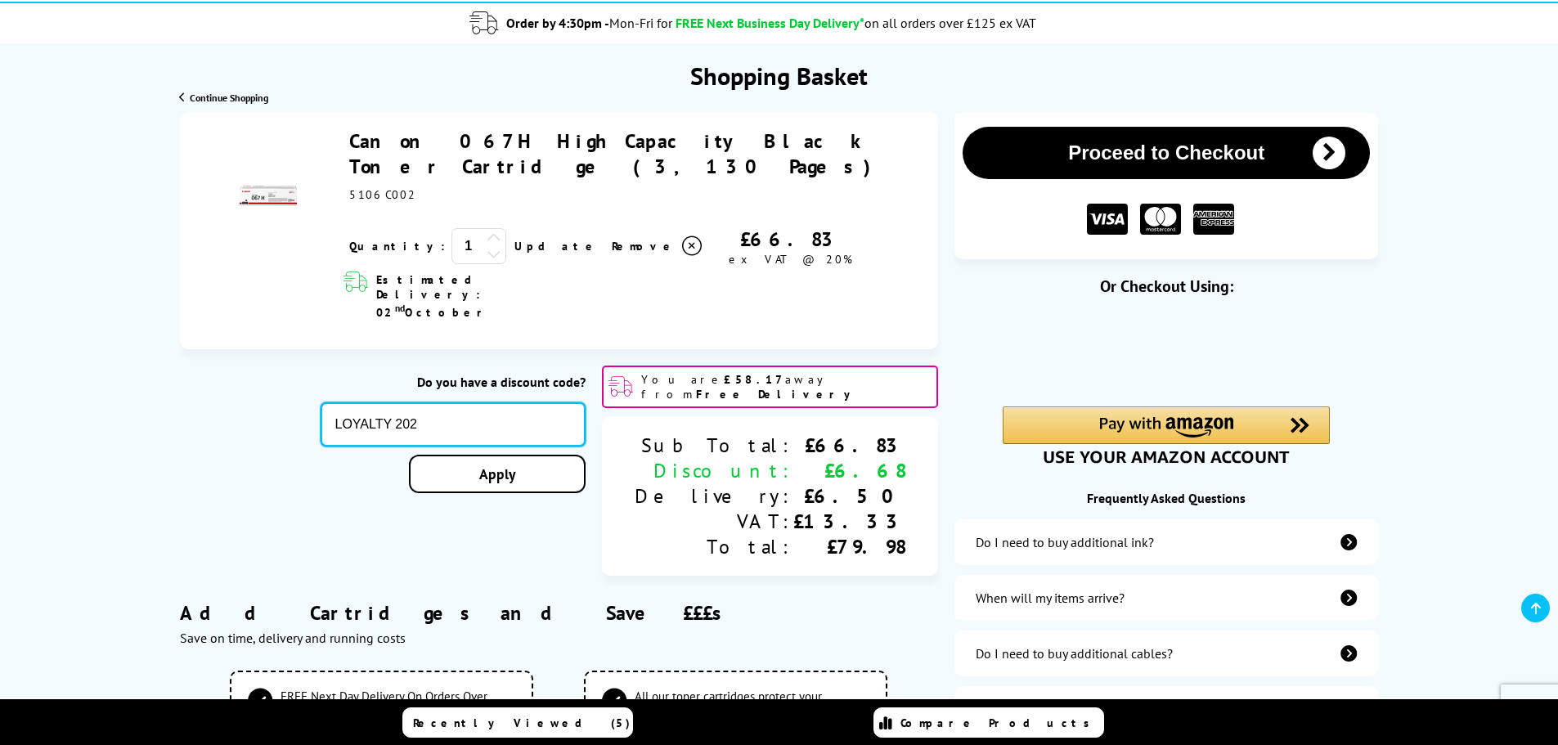
type input "LOYALTY 2025"
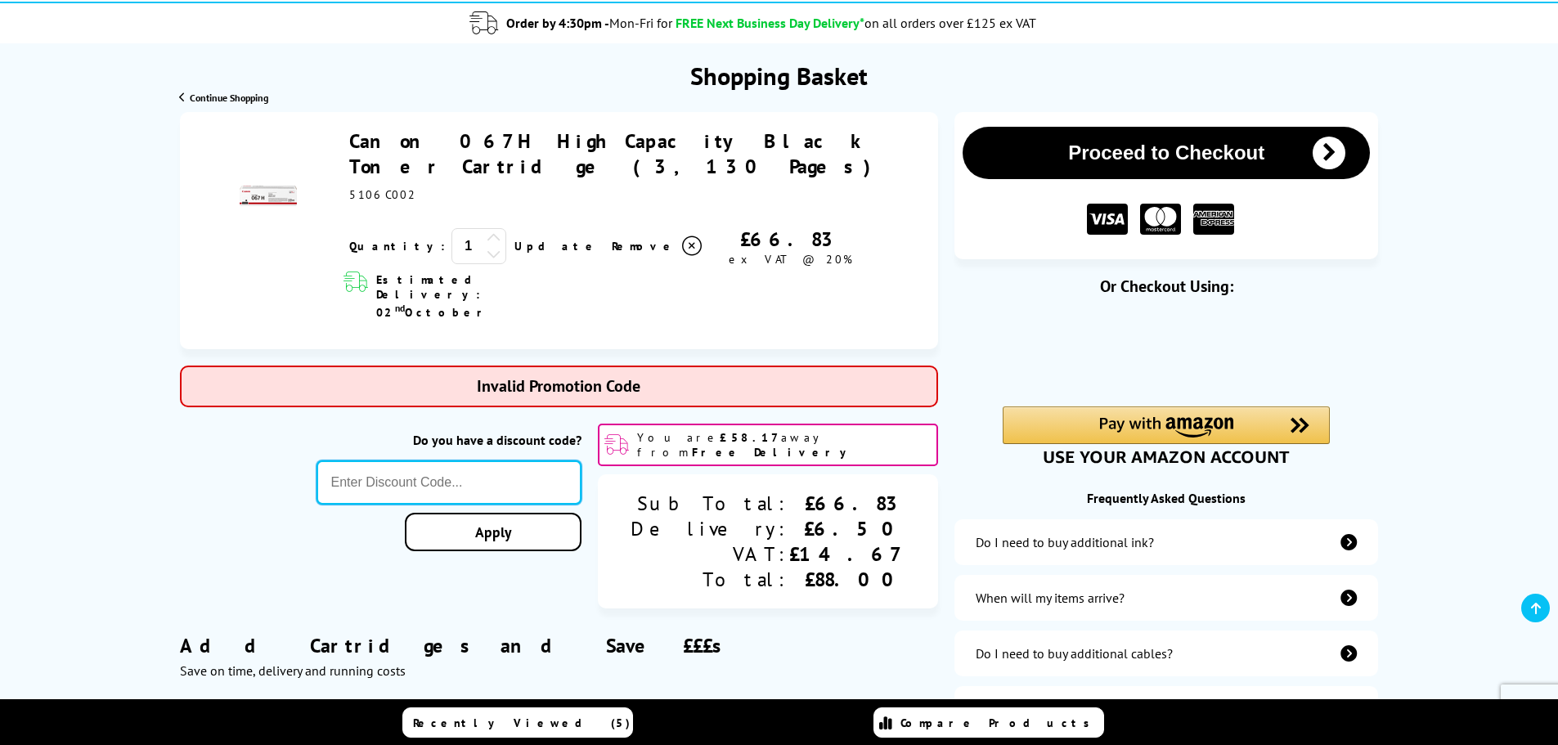
click at [448, 460] on input "text" at bounding box center [449, 482] width 266 height 44
click at [487, 231] on icon at bounding box center [494, 238] width 15 height 15
click at [514, 239] on link "Update" at bounding box center [556, 246] width 84 height 15
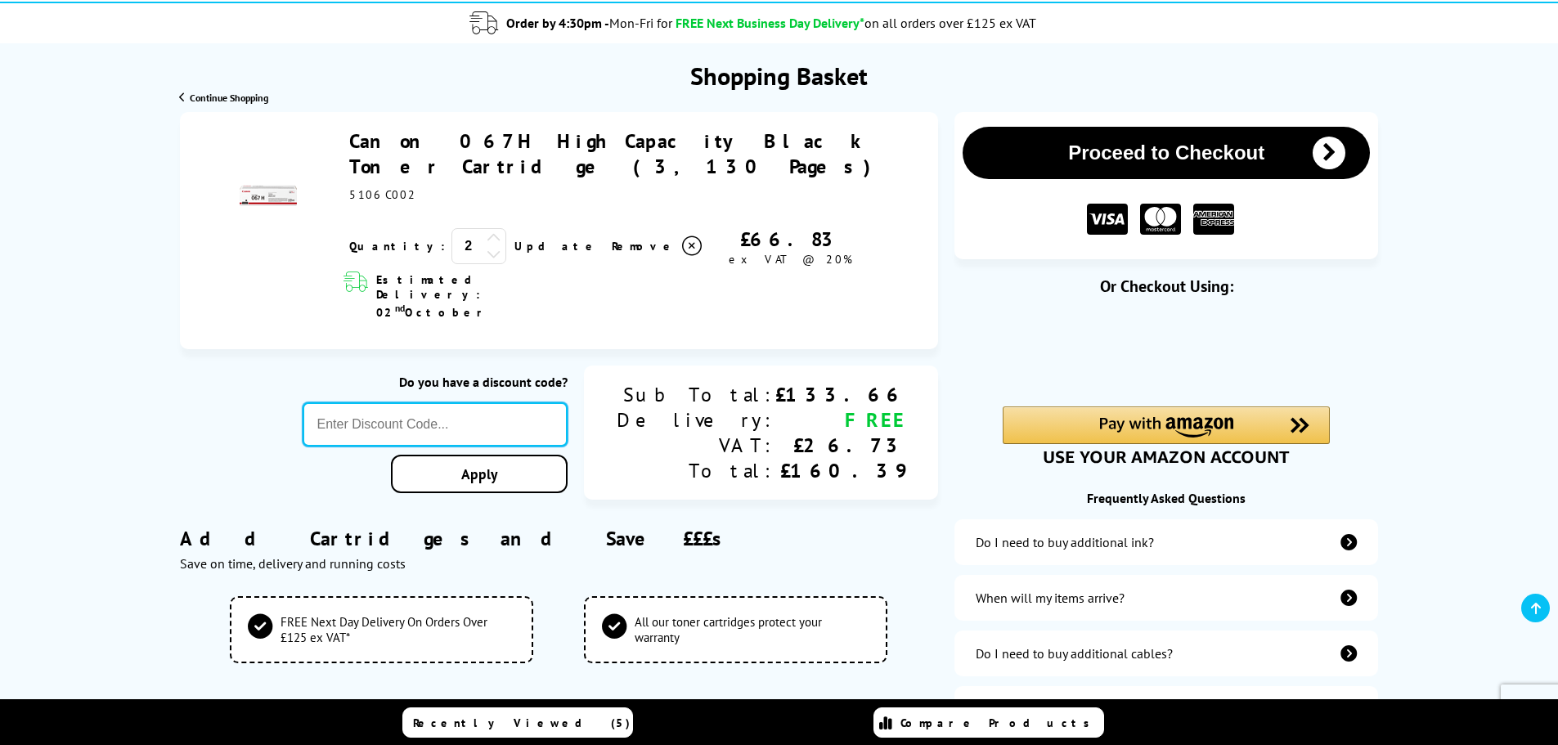
click at [455, 402] on input "text" at bounding box center [436, 424] width 266 height 44
type input "loyalty2025"
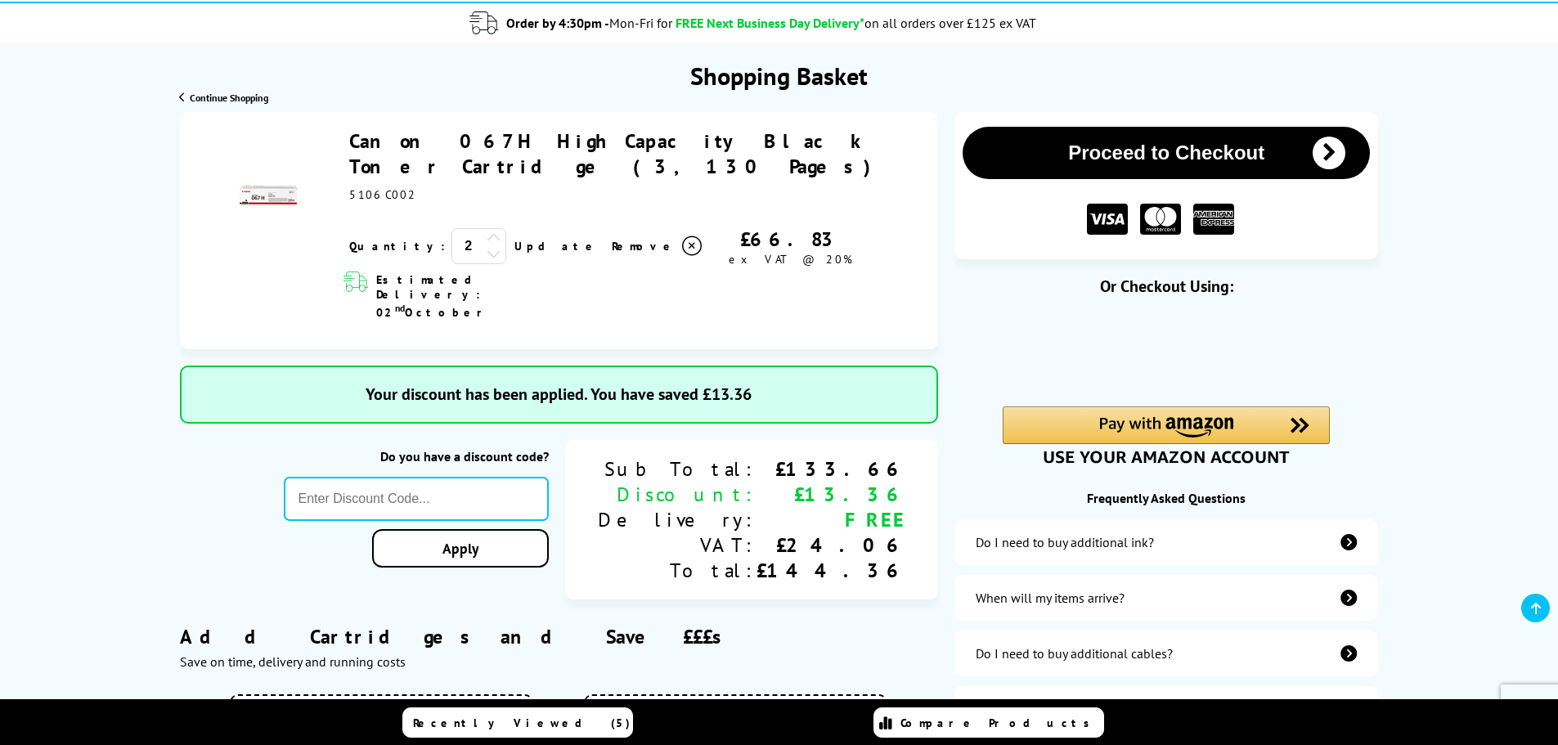
click at [1259, 155] on button "Proceed to Checkout" at bounding box center [1165, 153] width 407 height 52
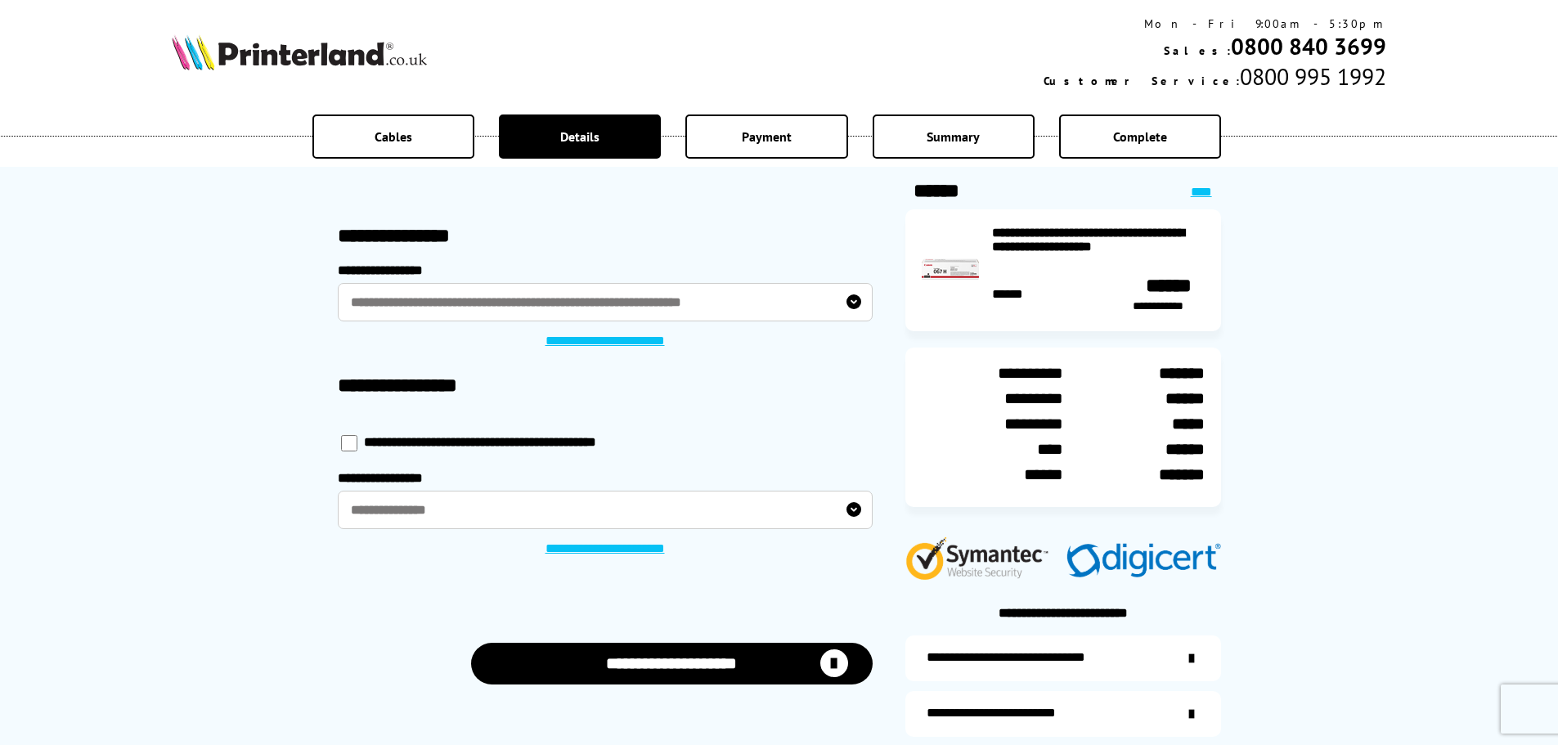
click at [351, 440] on input "checkbox" at bounding box center [349, 443] width 16 height 16
checkbox input "****"
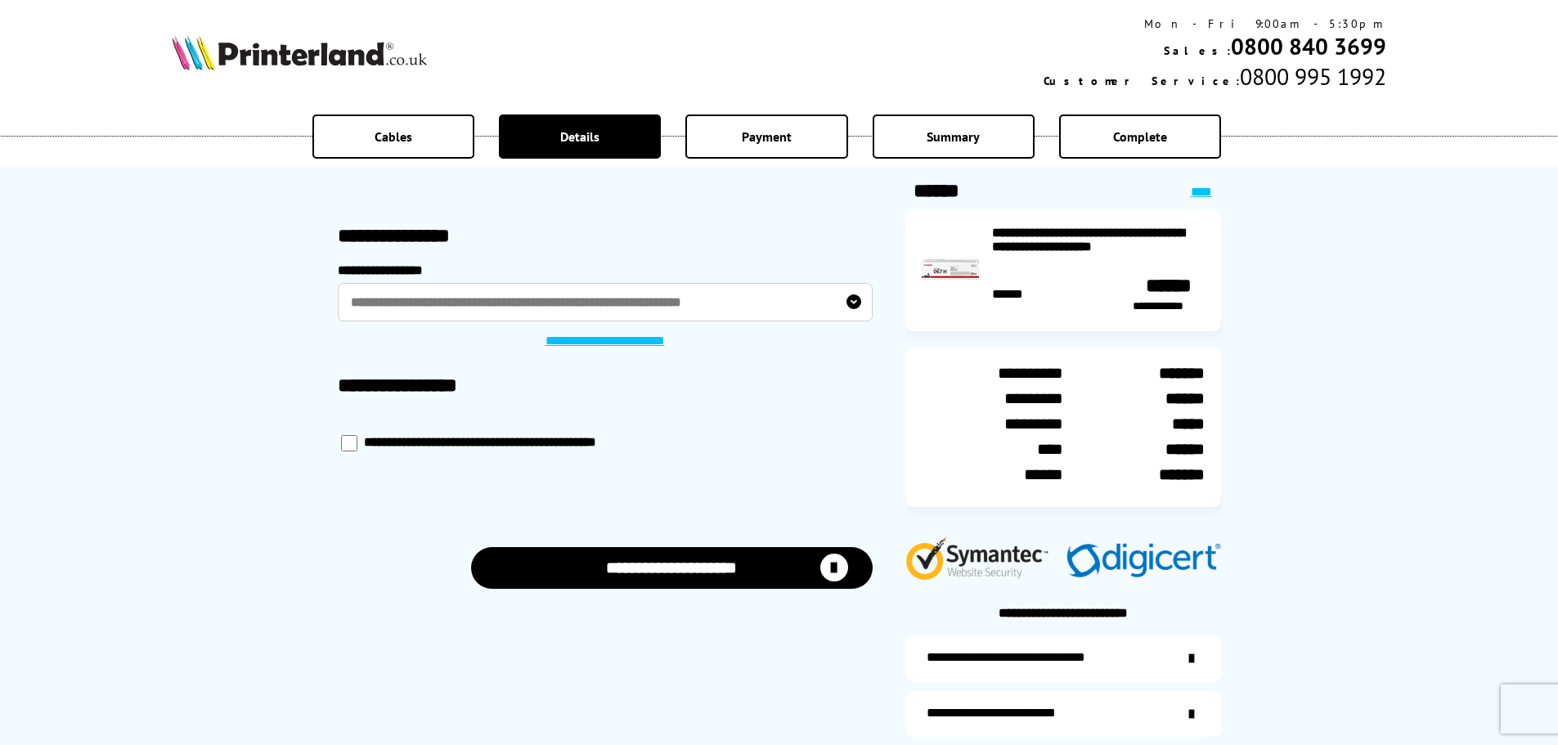
click at [769, 565] on button "**********" at bounding box center [672, 568] width 402 height 42
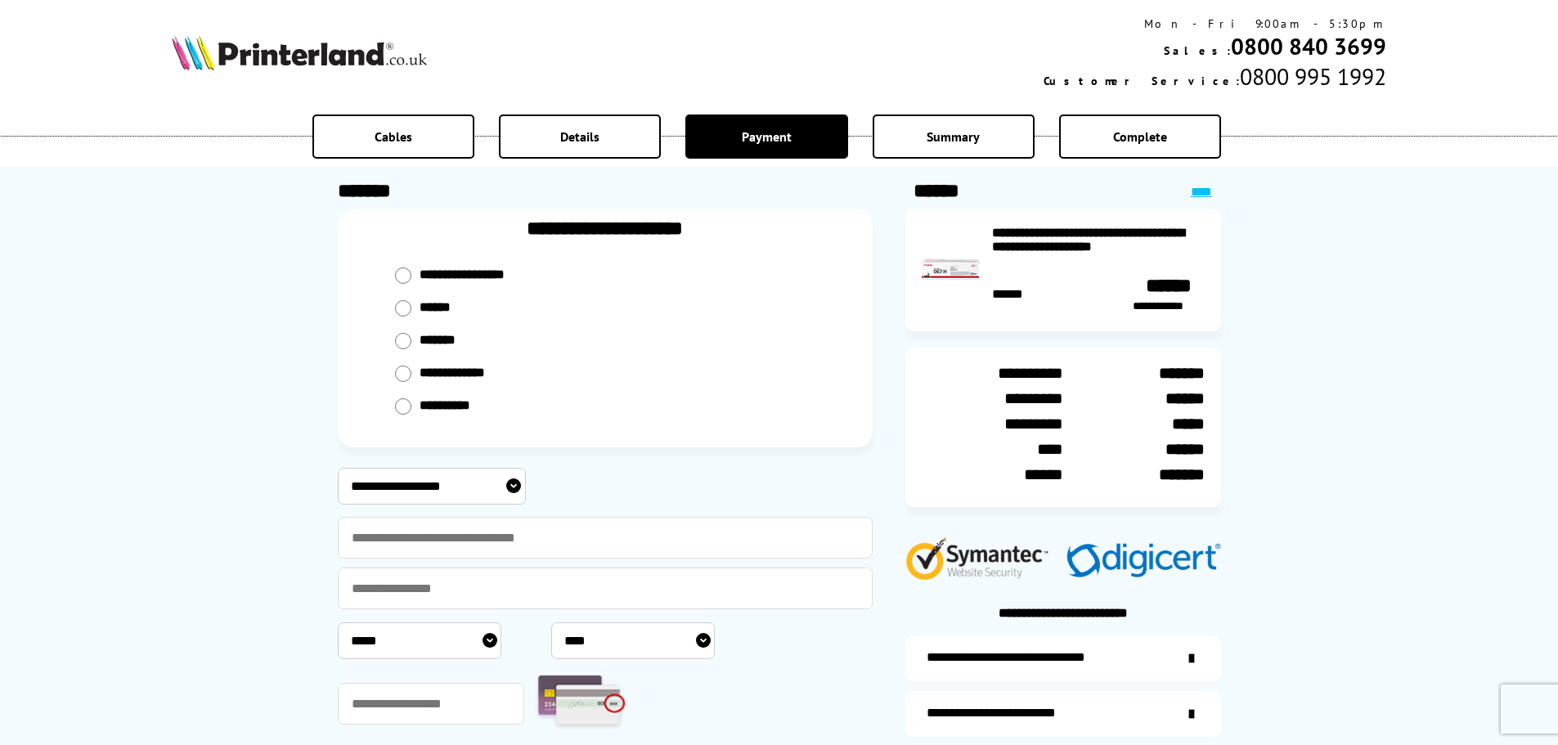
click at [404, 336] on input "radio" at bounding box center [403, 341] width 16 height 16
radio input "****"
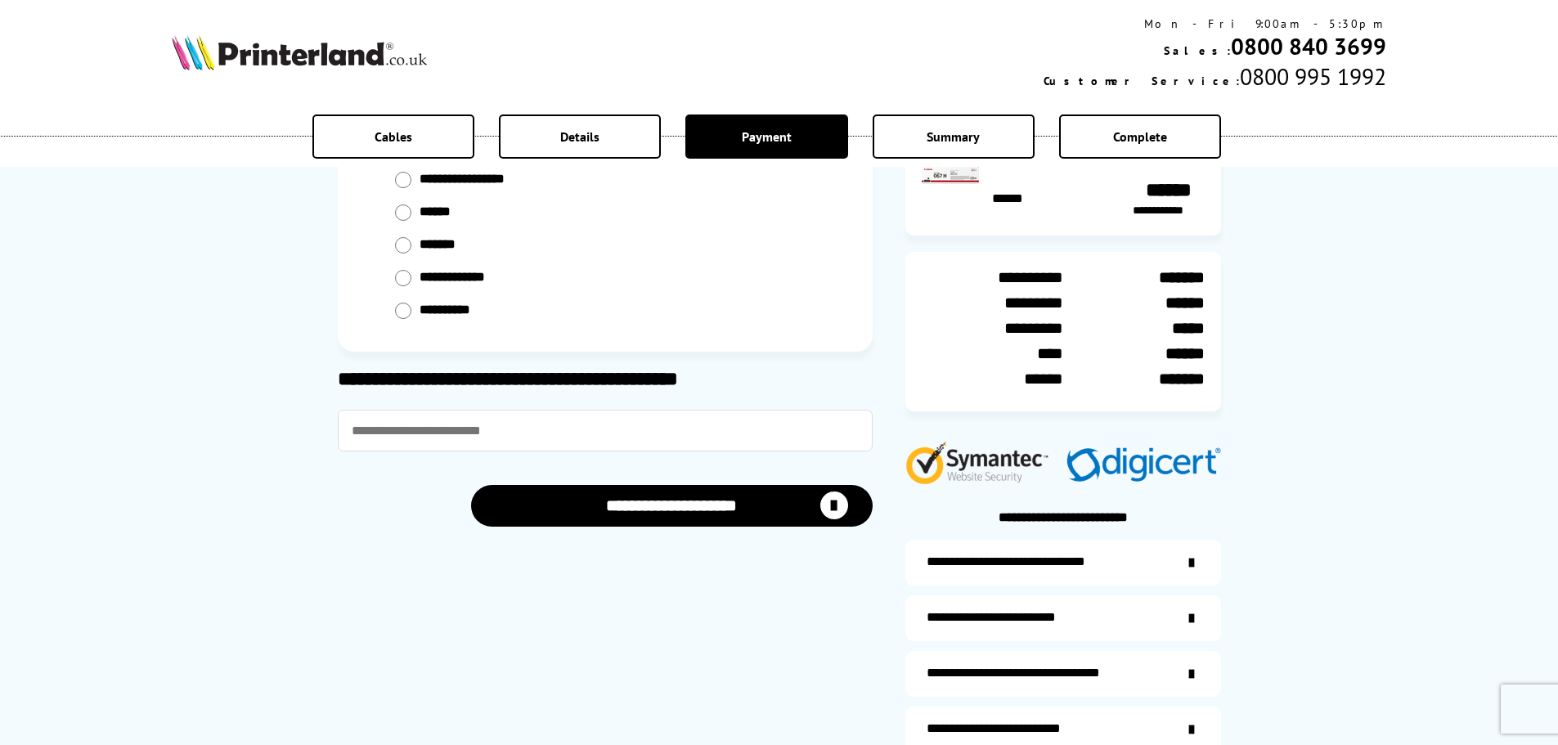
scroll to position [109, 0]
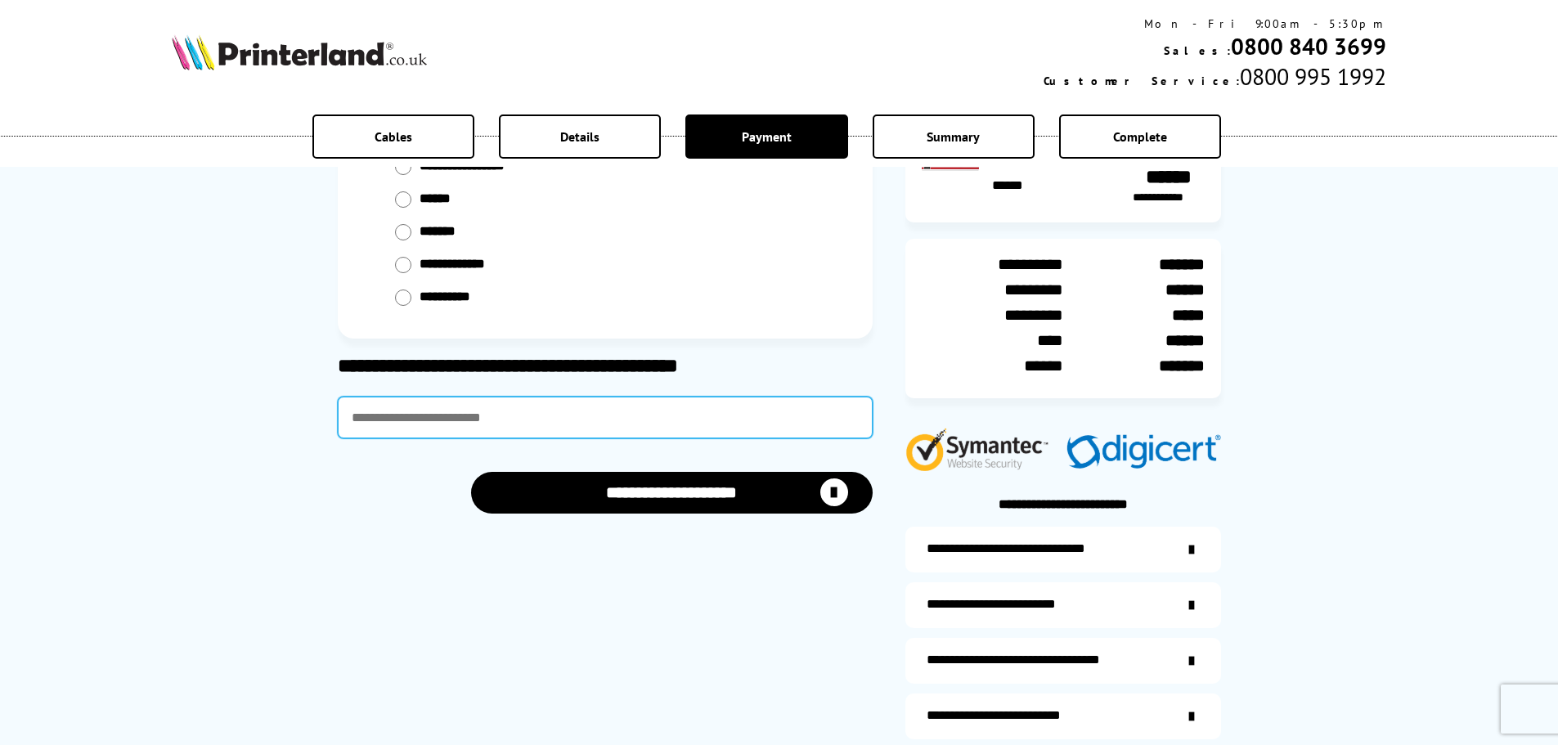
click at [483, 416] on input "text" at bounding box center [605, 418] width 535 height 42
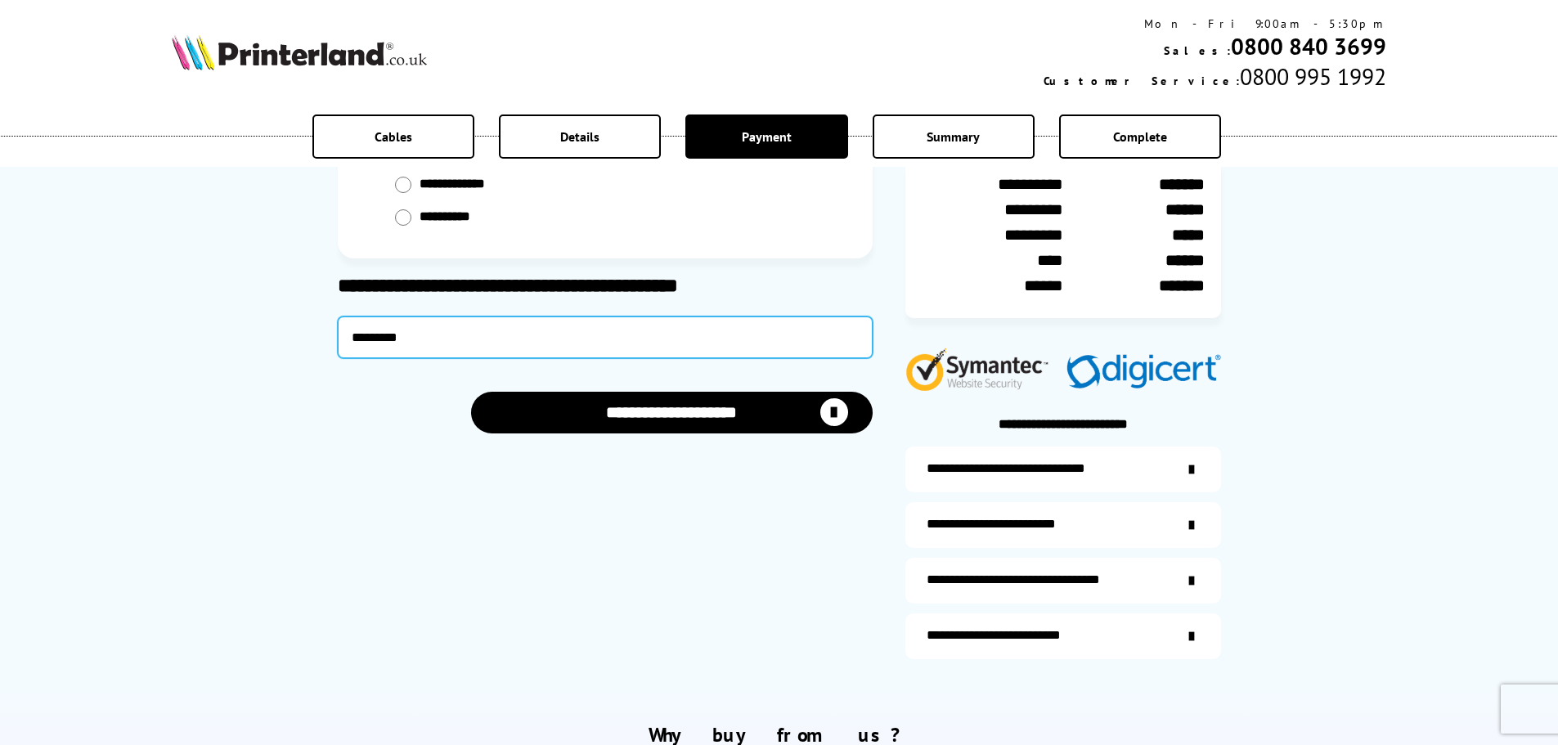
scroll to position [191, 0]
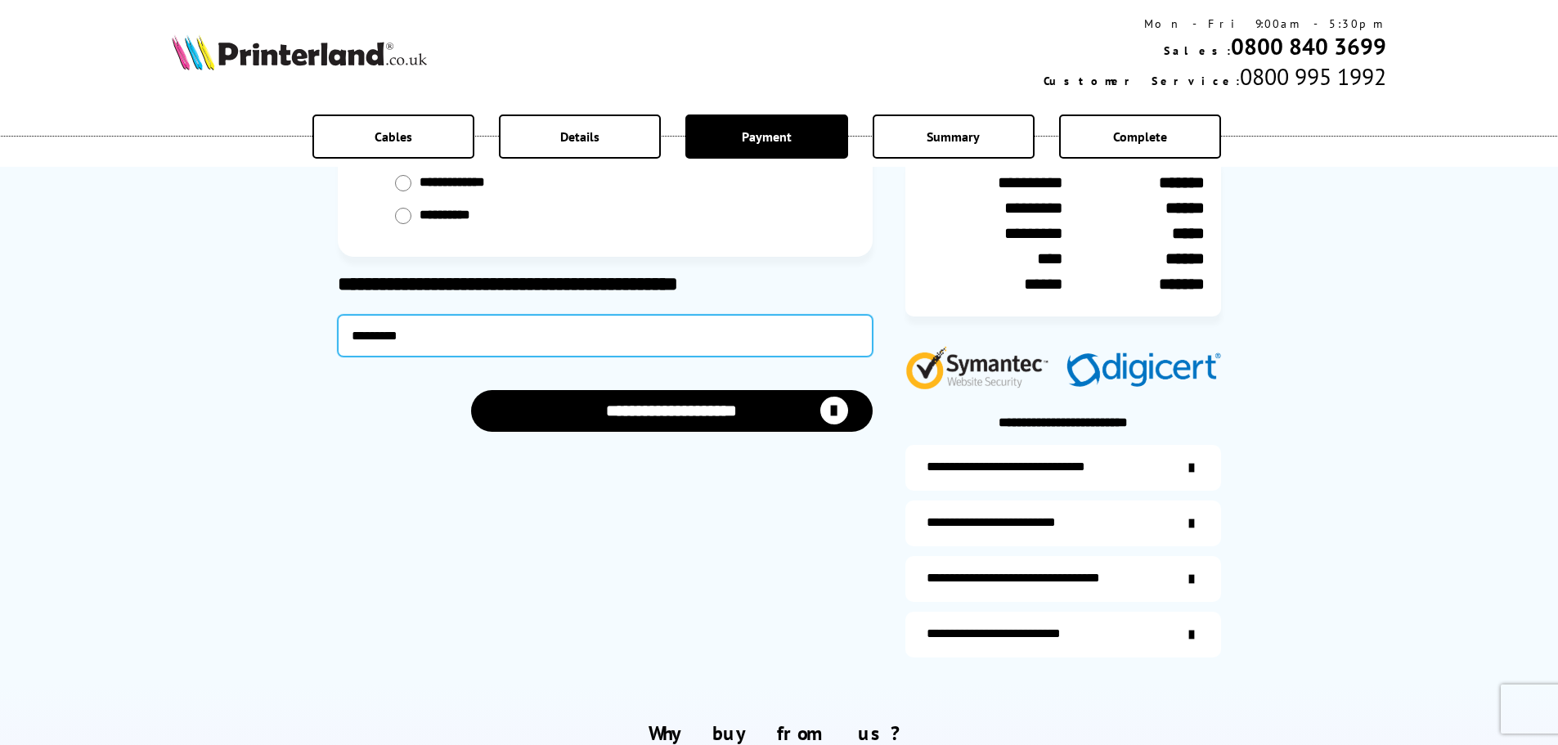
click at [448, 339] on input "*********" at bounding box center [605, 336] width 535 height 42
type input "*********"
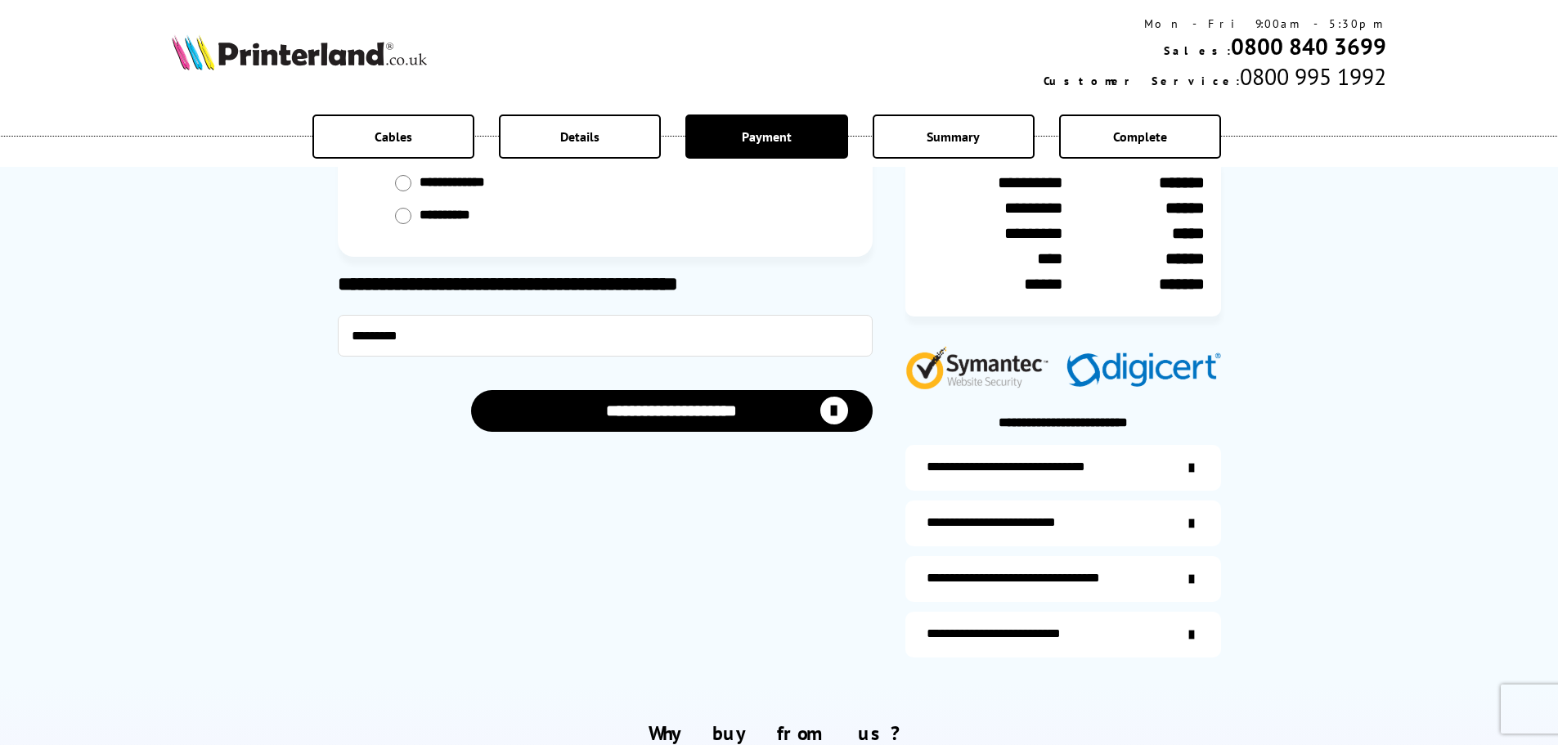
click at [722, 416] on button "**********" at bounding box center [672, 411] width 402 height 42
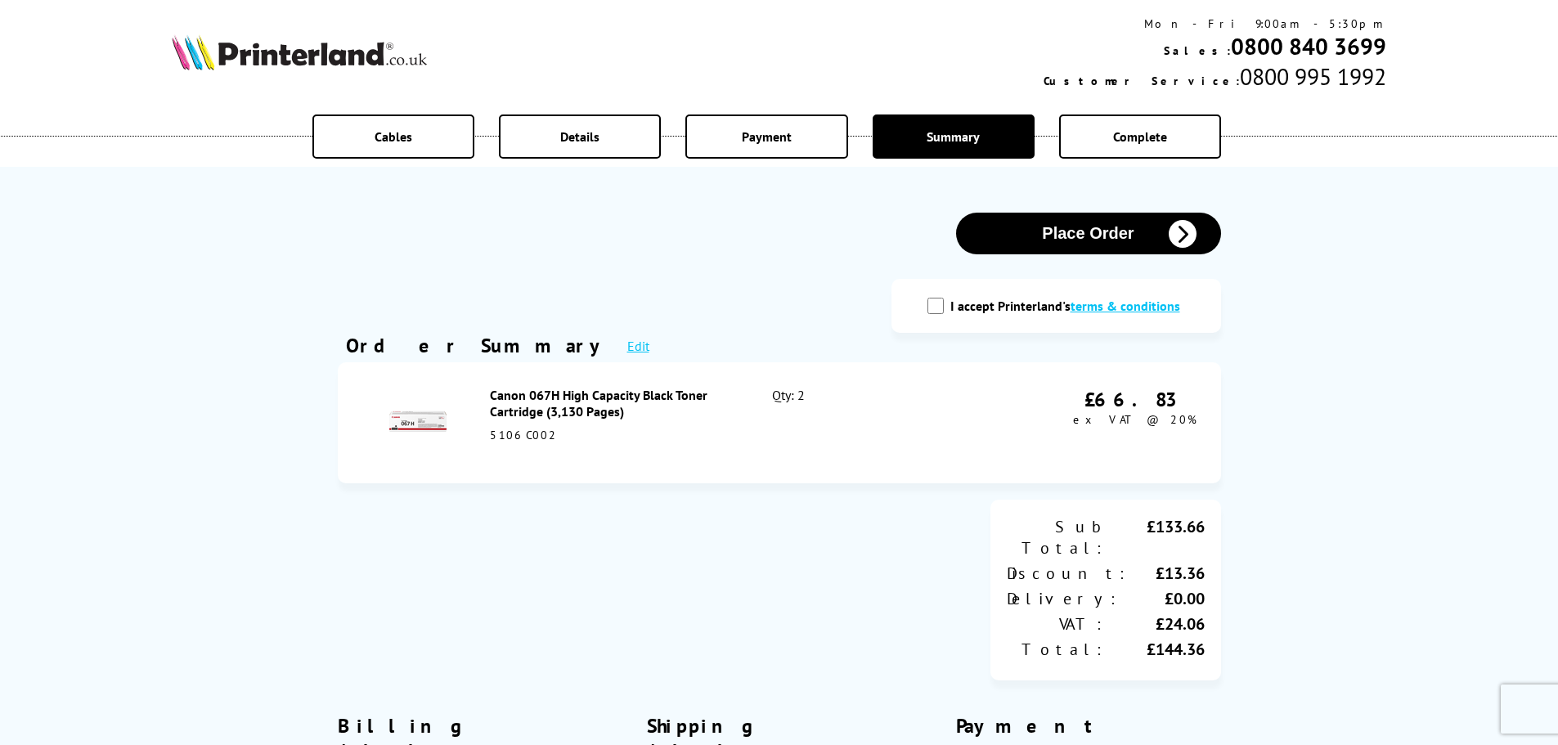
click at [940, 307] on input "I accept Printerland's terms & conditions" at bounding box center [935, 306] width 16 height 16
checkbox input "true"
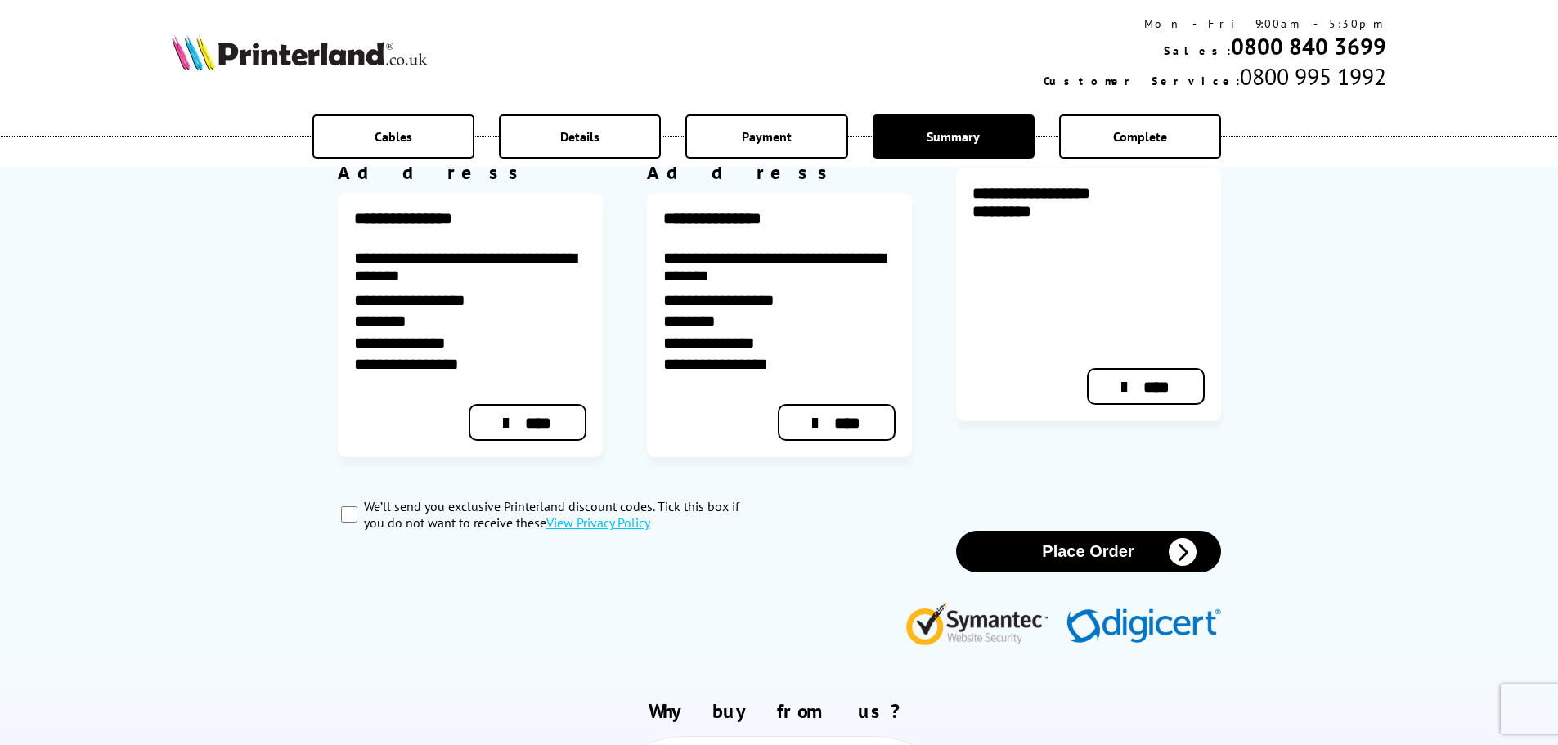
scroll to position [599, 0]
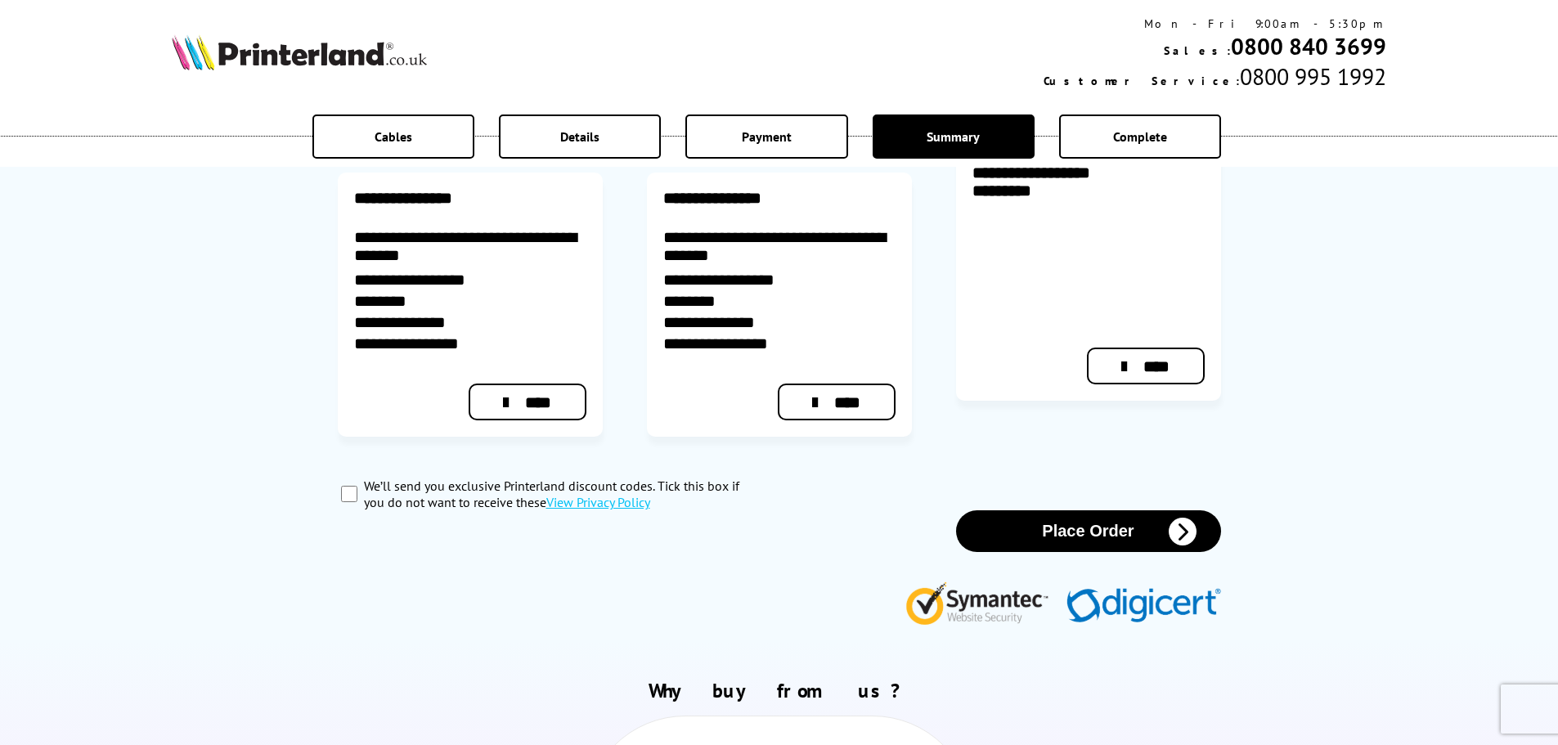
click at [1095, 510] on button "Place Order" at bounding box center [1088, 531] width 265 height 42
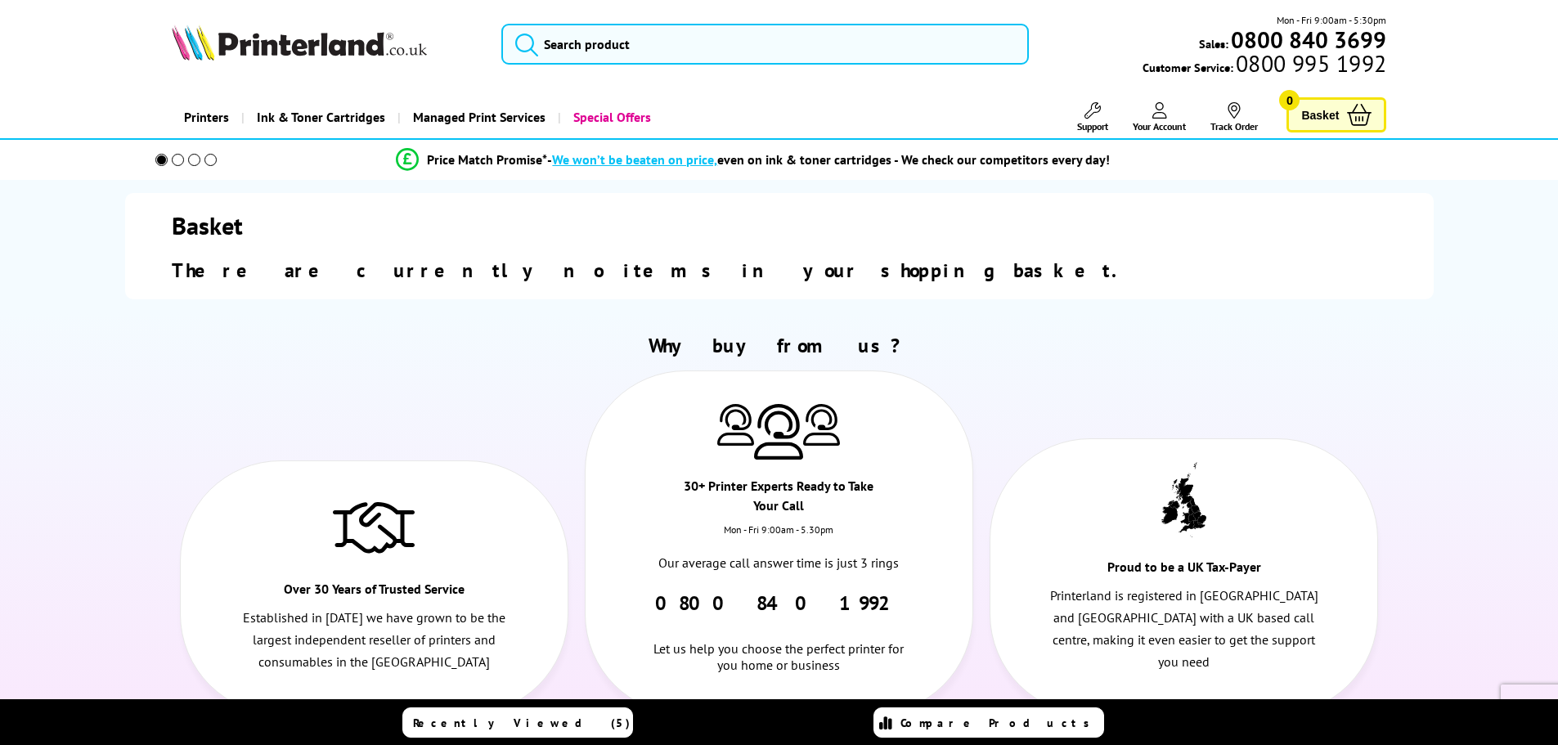
click at [1166, 117] on link "Your Account" at bounding box center [1159, 117] width 53 height 30
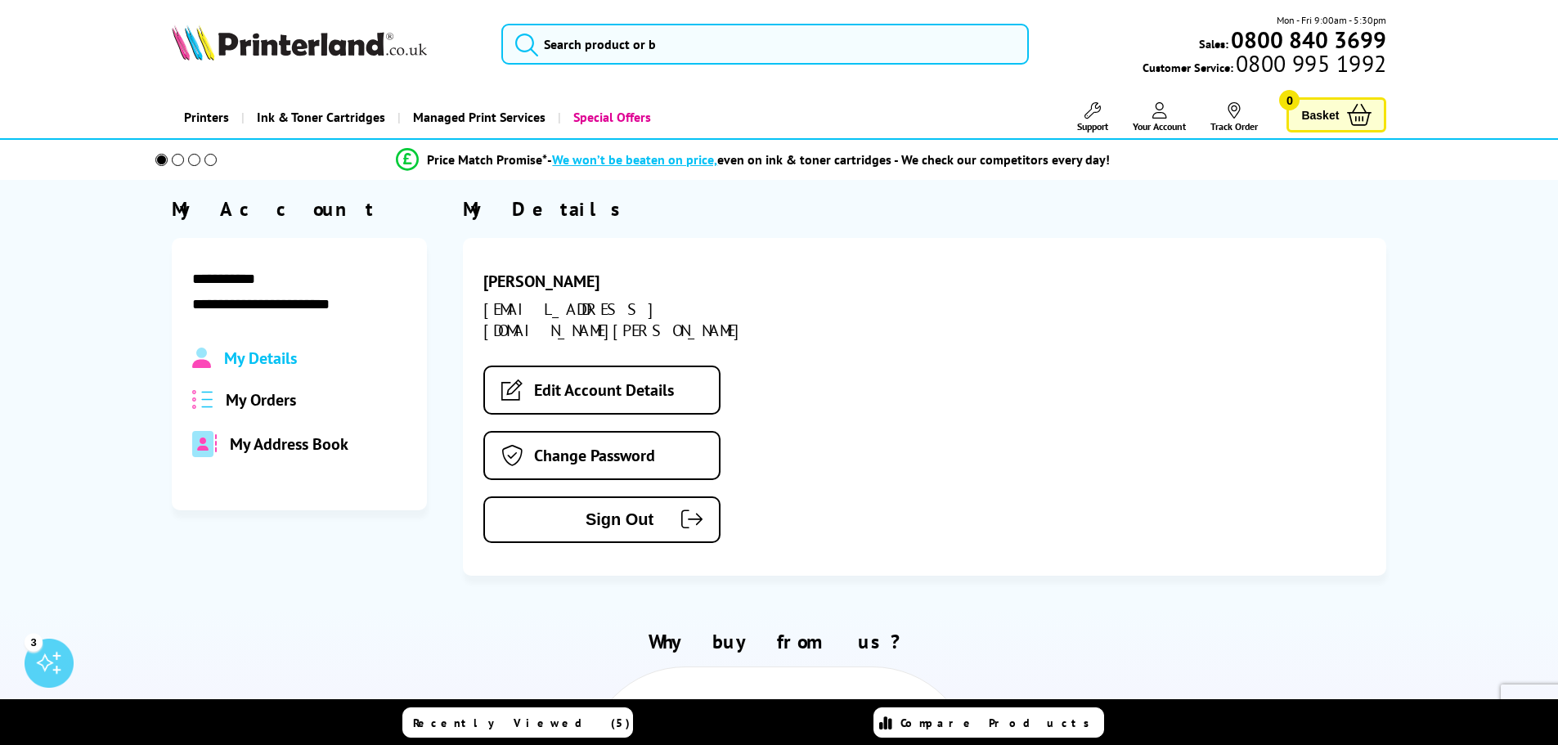
click at [281, 399] on span "My Orders" at bounding box center [261, 399] width 70 height 21
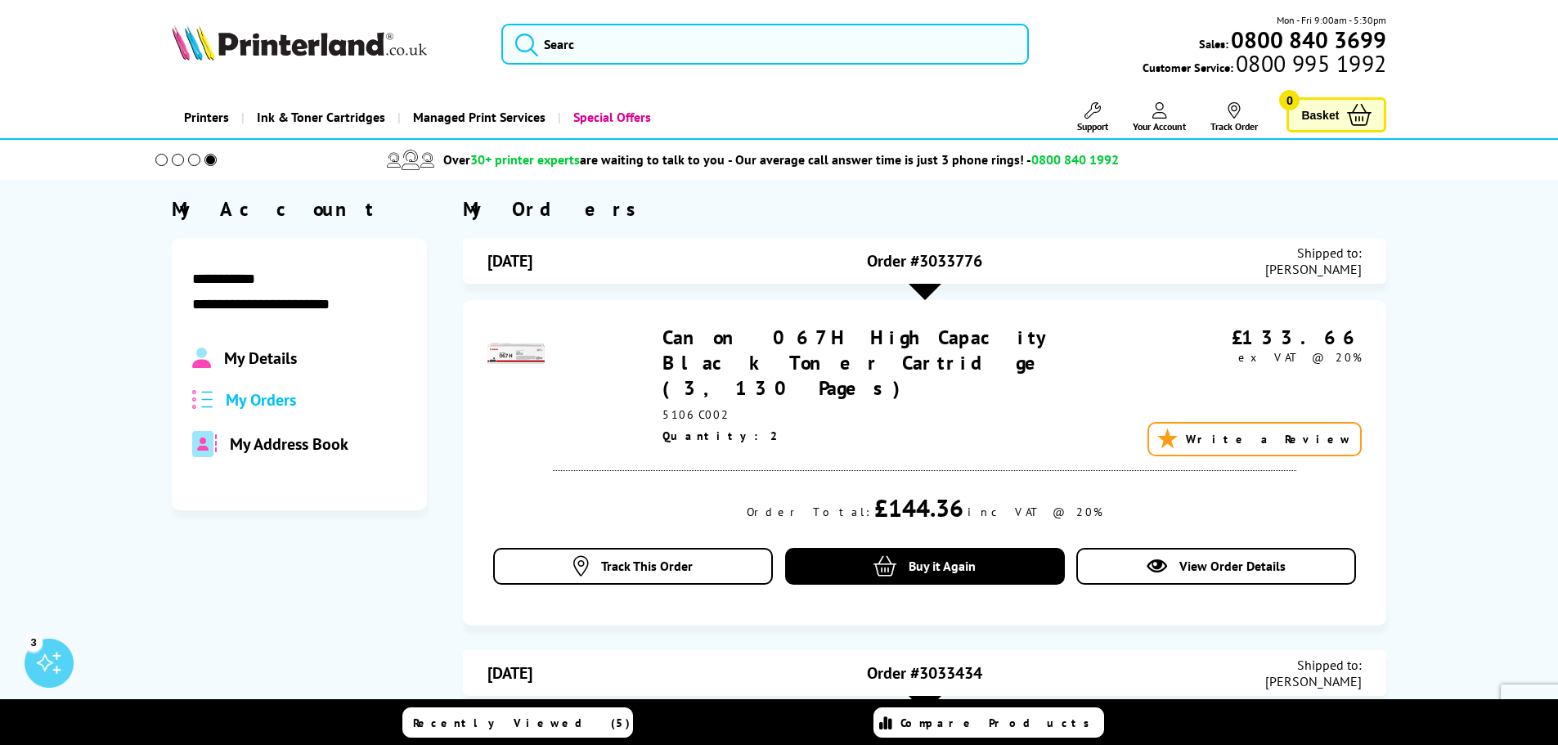
click at [746, 339] on link "Canon 067H High Capacity Black Toner Cartridge (3,130 Pages)" at bounding box center [859, 363] width 394 height 76
